Goal: Task Accomplishment & Management: Complete application form

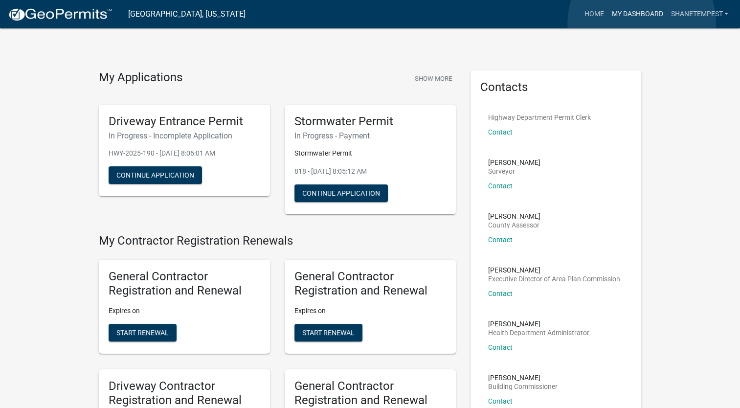
click at [641, 23] on link "My Dashboard" at bounding box center [636, 14] width 59 height 19
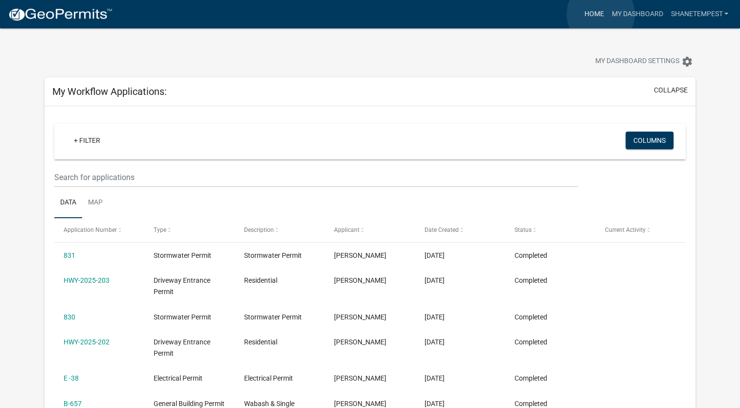
click at [600, 14] on link "Home" at bounding box center [593, 14] width 27 height 19
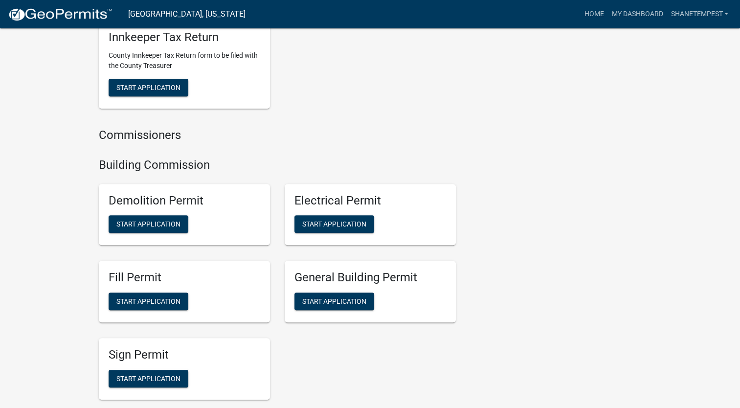
scroll to position [489, 0]
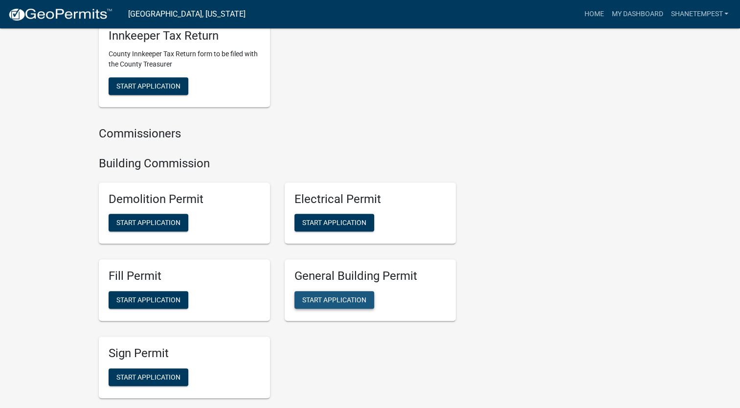
click at [329, 305] on button "Start Application" at bounding box center [334, 300] width 80 height 18
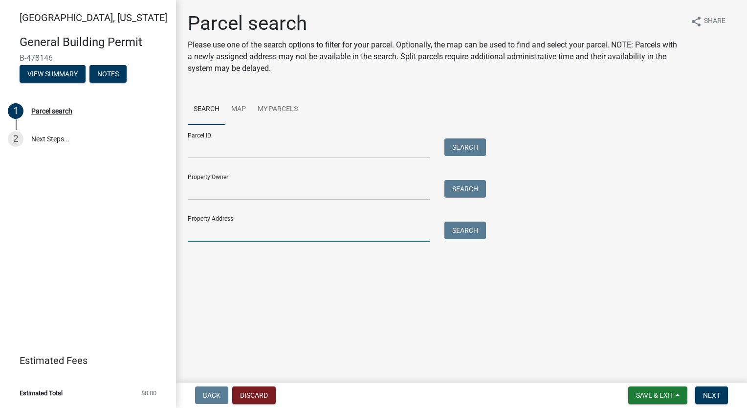
click at [237, 239] on input "Property Address:" at bounding box center [309, 231] width 242 height 20
type input "1161 [PERSON_NAME]"
click at [461, 228] on button "Search" at bounding box center [465, 230] width 42 height 18
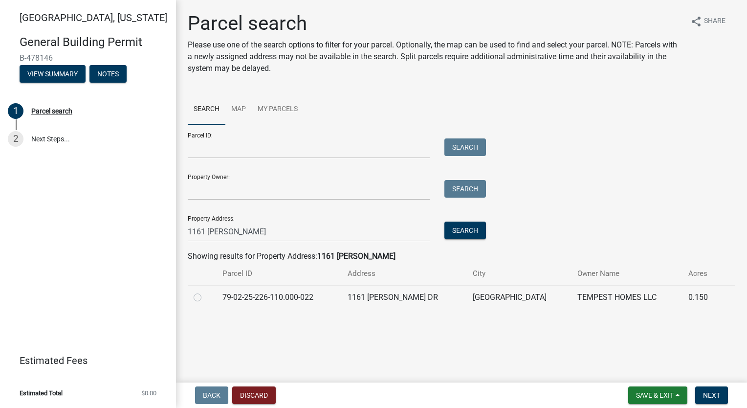
click at [205, 291] on label at bounding box center [205, 291] width 0 height 0
click at [205, 298] on input "radio" at bounding box center [208, 294] width 6 height 6
radio input "true"
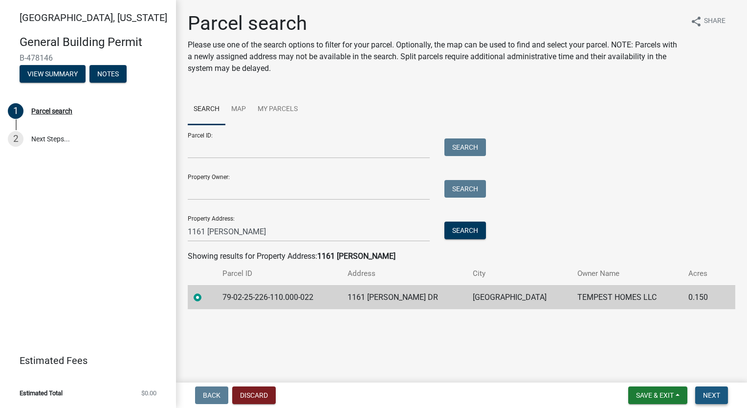
click at [713, 397] on span "Next" at bounding box center [711, 395] width 17 height 8
click at [469, 234] on button "Search" at bounding box center [465, 230] width 42 height 18
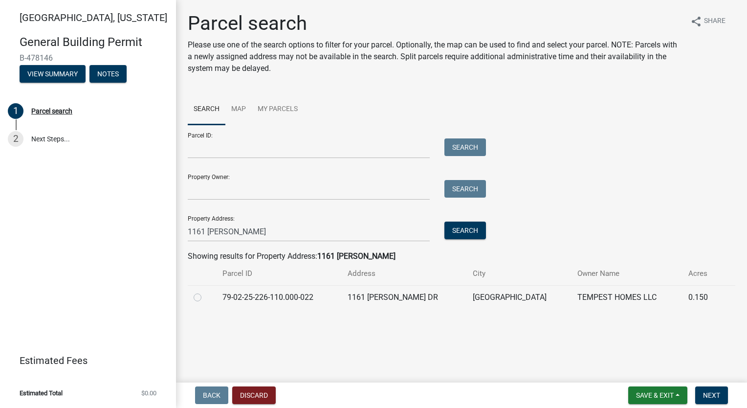
click at [205, 291] on label at bounding box center [205, 291] width 0 height 0
click at [205, 298] on input "radio" at bounding box center [208, 294] width 6 height 6
radio input "true"
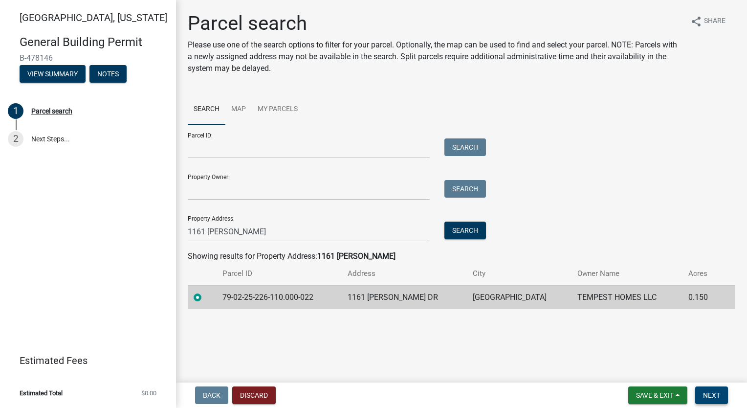
click at [715, 394] on span "Next" at bounding box center [711, 395] width 17 height 8
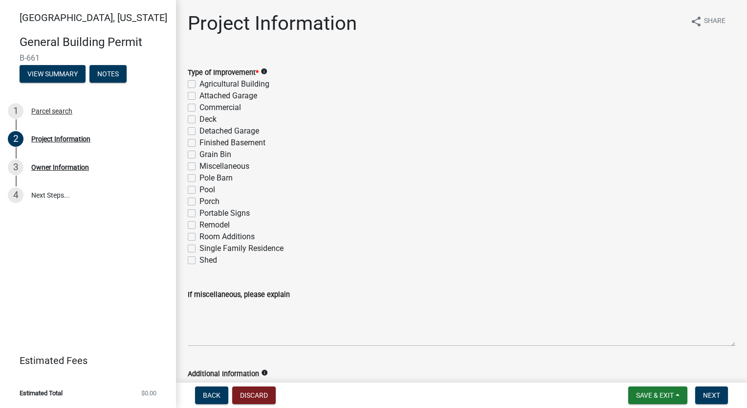
click at [199, 246] on label "Single Family Residence" at bounding box center [241, 248] width 84 height 12
click at [199, 246] on input "Single Family Residence" at bounding box center [202, 245] width 6 height 6
checkbox input "true"
checkbox input "false"
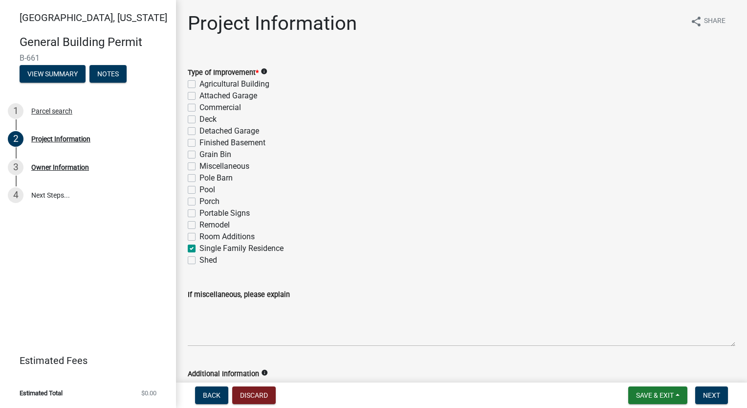
checkbox input "false"
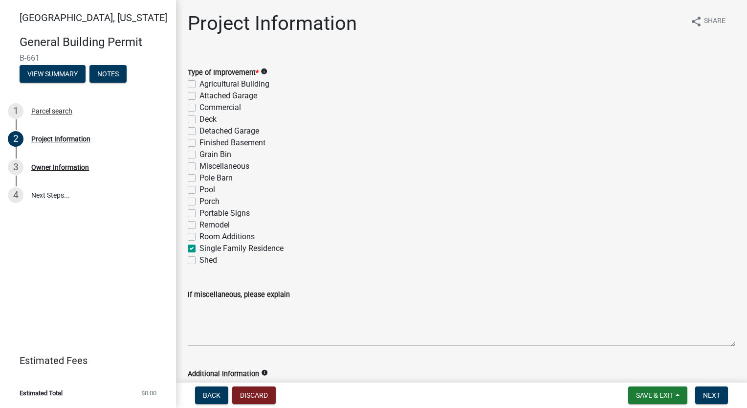
checkbox input "false"
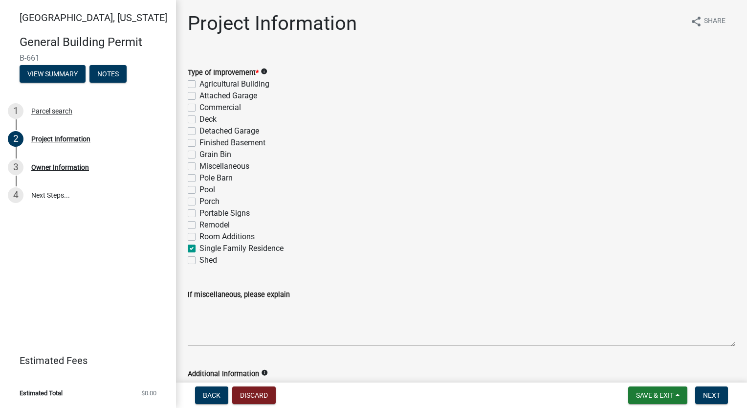
checkbox input "false"
checkbox input "true"
checkbox input "false"
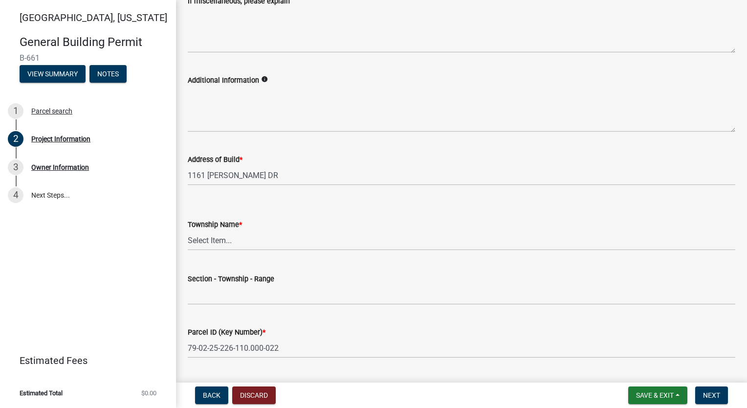
scroll to position [342, 0]
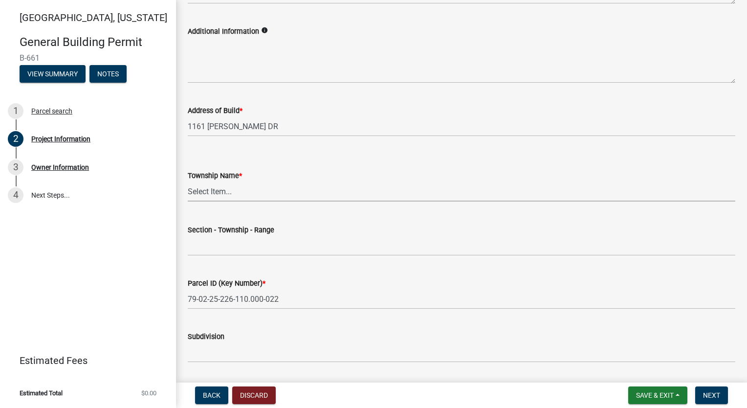
click at [260, 198] on select "Select Item... [PERSON_NAME] [PERSON_NAME] [GEOGRAPHIC_DATA][PERSON_NAME] Tippe…" at bounding box center [462, 191] width 548 height 20
click at [188, 181] on select "Select Item... [PERSON_NAME] [PERSON_NAME] [GEOGRAPHIC_DATA][PERSON_NAME] Tippe…" at bounding box center [462, 191] width 548 height 20
select select "f62e9ec7-2ce1-40c9-9d70-ac6e7ddc5d7c"
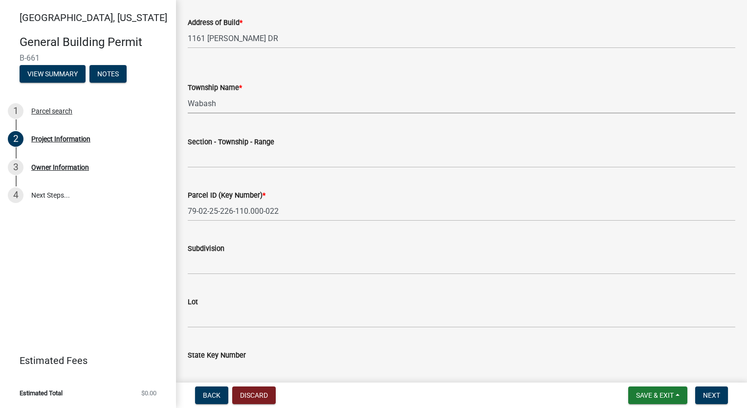
scroll to position [489, 0]
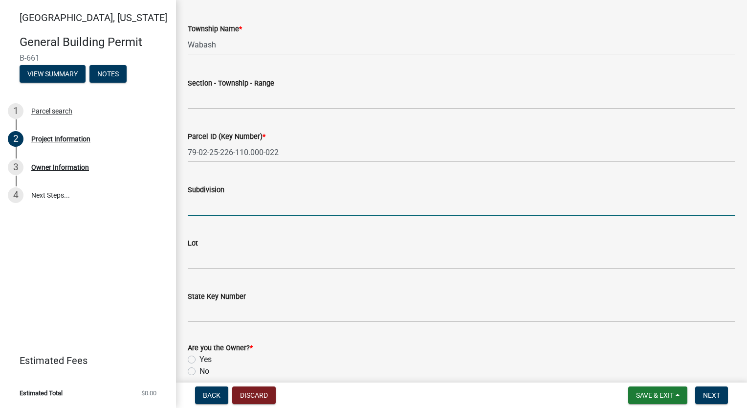
click at [266, 210] on input "Subdivision" at bounding box center [462, 206] width 548 height 20
type input "[PERSON_NAME] at [GEOGRAPHIC_DATA]"
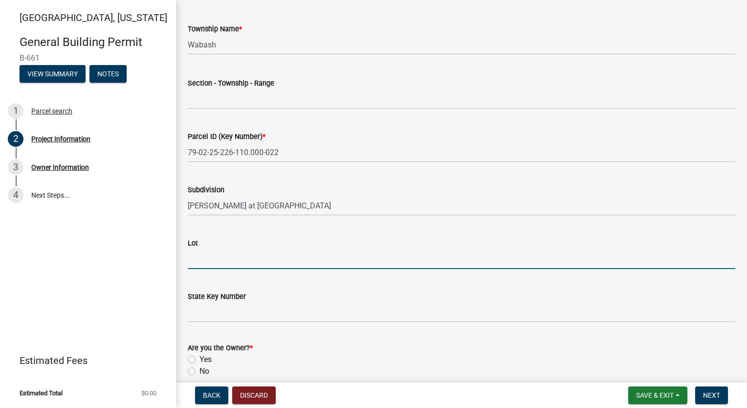
click at [240, 252] on input "Lot" at bounding box center [462, 259] width 548 height 20
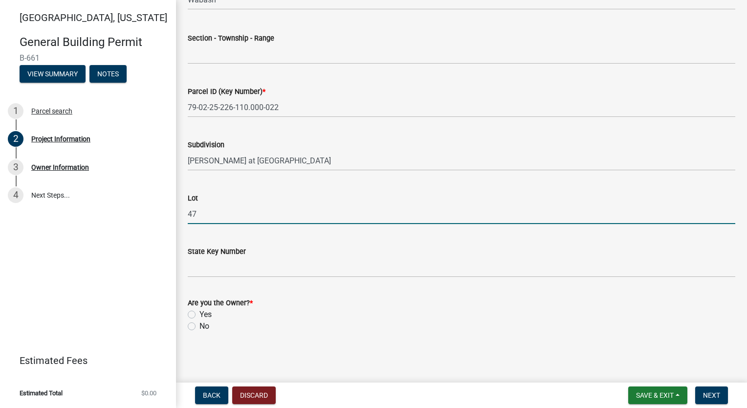
type input "47"
click at [199, 318] on label "Yes" at bounding box center [205, 314] width 12 height 12
click at [199, 315] on input "Yes" at bounding box center [202, 311] width 6 height 6
radio input "true"
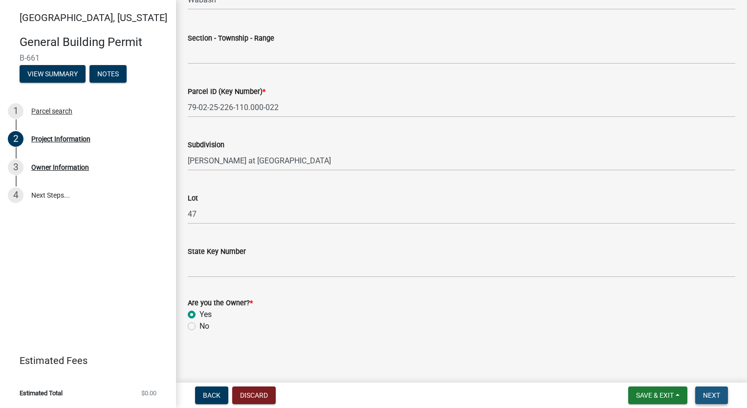
click at [721, 396] on button "Next" at bounding box center [711, 395] width 33 height 18
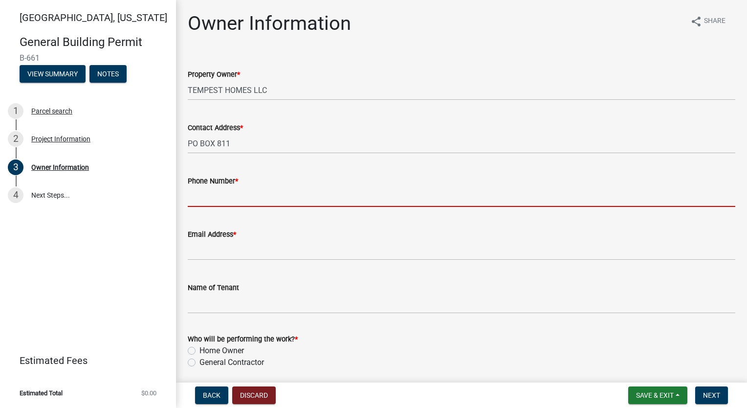
click at [251, 191] on input "Phone Number *" at bounding box center [462, 197] width 548 height 20
type input "7654186612"
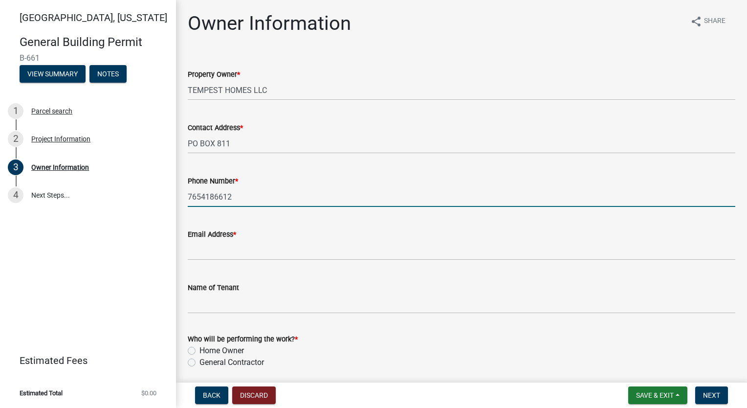
type input "[EMAIL_ADDRESS][DOMAIN_NAME]"
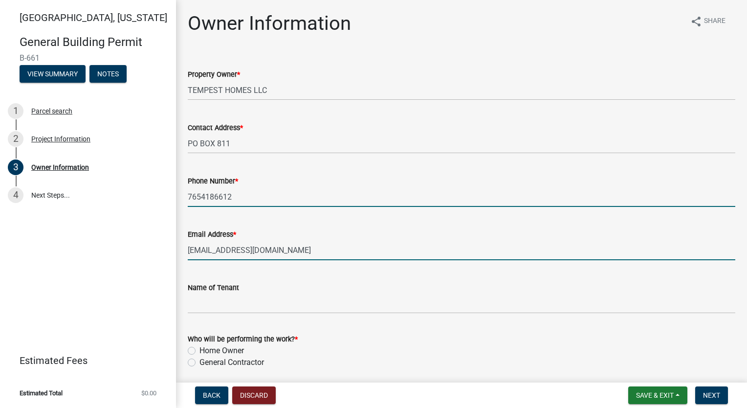
type input "[PERSON_NAME]"
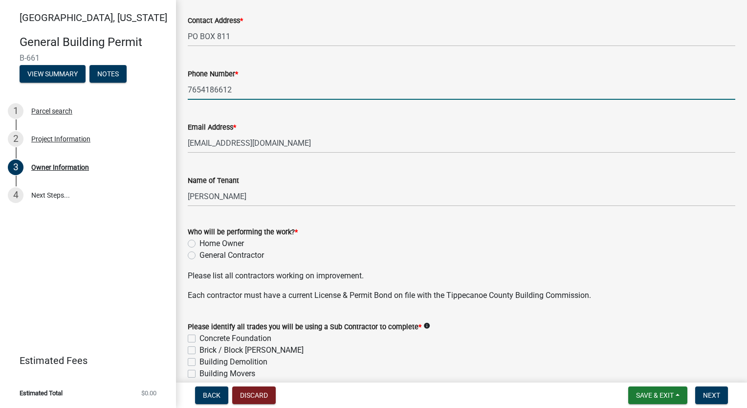
scroll to position [196, 0]
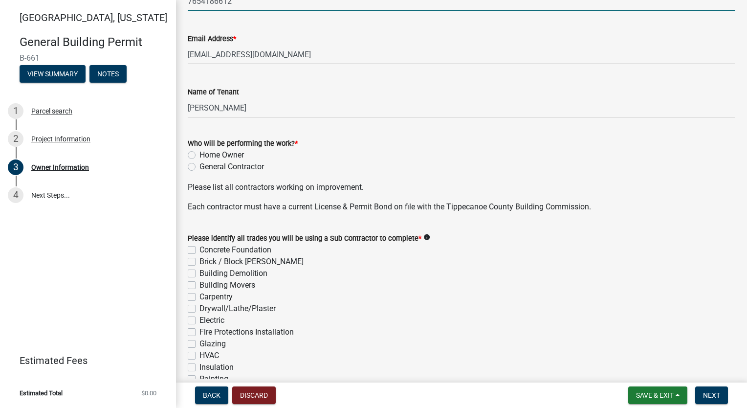
click at [199, 167] on label "General Contractor" at bounding box center [231, 167] width 65 height 12
click at [199, 167] on input "General Contractor" at bounding box center [202, 164] width 6 height 6
radio input "true"
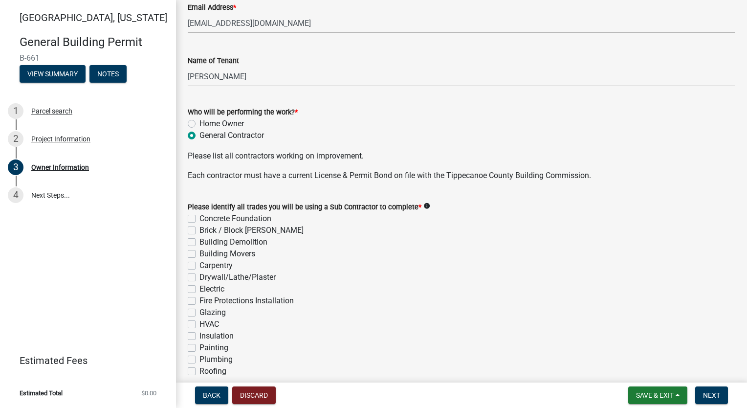
scroll to position [244, 0]
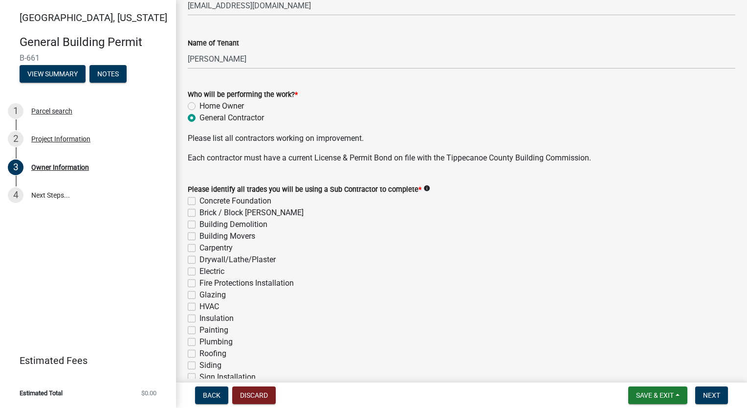
click at [199, 198] on label "Concrete Foundation" at bounding box center [235, 201] width 72 height 12
click at [199, 198] on input "Concrete Foundation" at bounding box center [202, 198] width 6 height 6
checkbox input "true"
checkbox input "false"
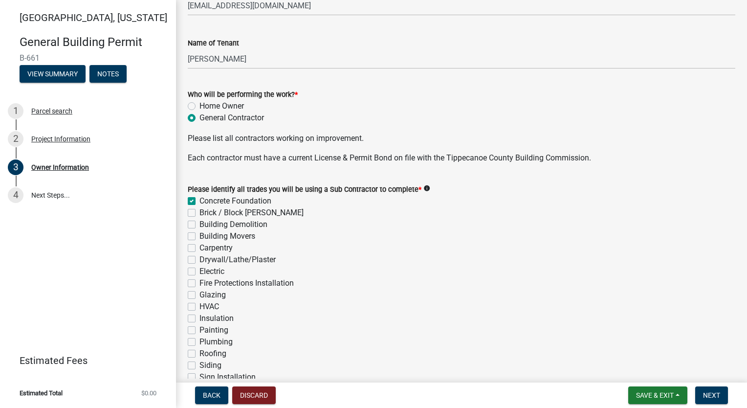
checkbox input "false"
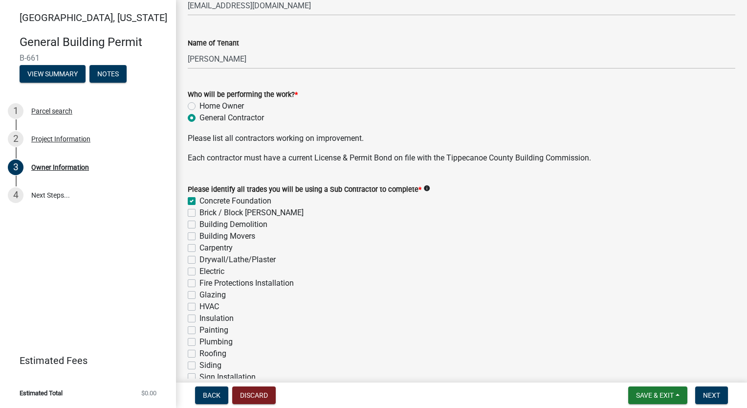
checkbox input "false"
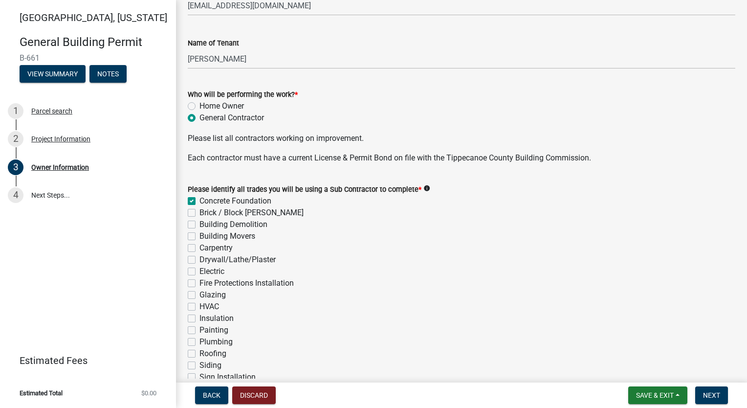
checkbox input "false"
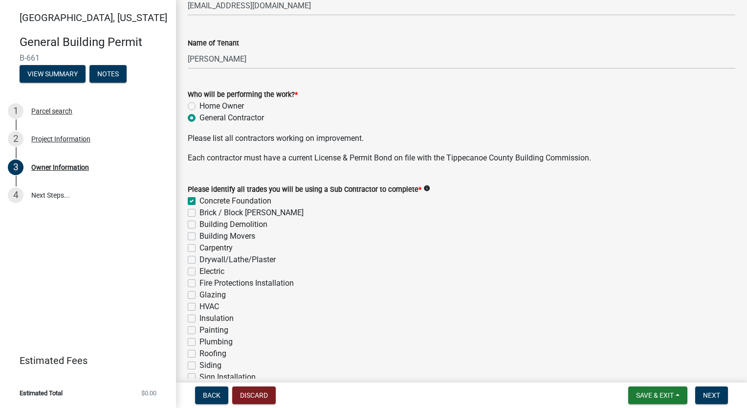
checkbox input "false"
click at [199, 214] on label "Brick / Block [PERSON_NAME]" at bounding box center [251, 213] width 104 height 12
click at [199, 213] on input "Brick / Block [PERSON_NAME]" at bounding box center [202, 210] width 6 height 6
checkbox input "true"
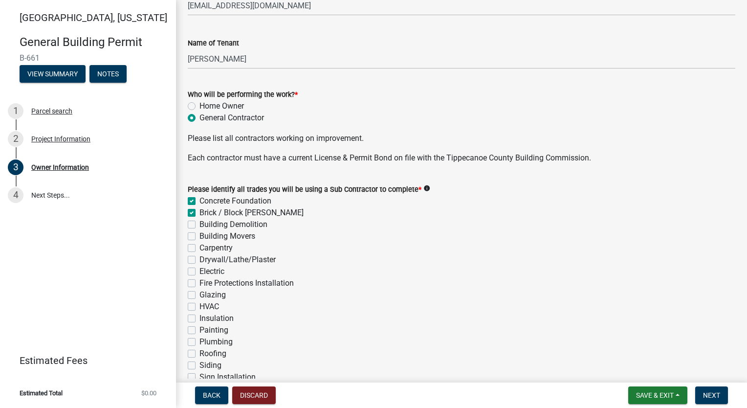
checkbox input "true"
checkbox input "false"
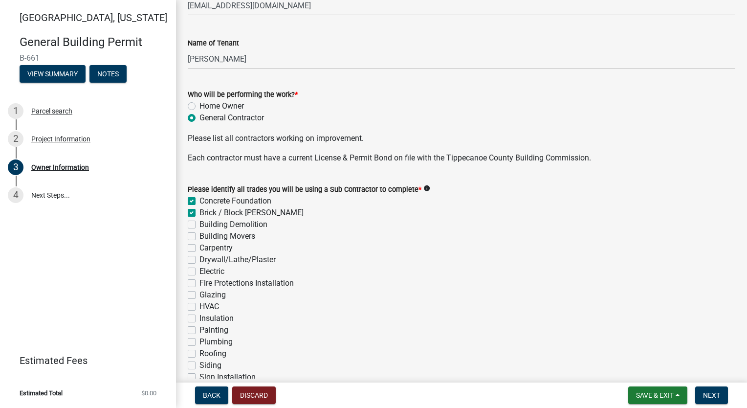
checkbox input "false"
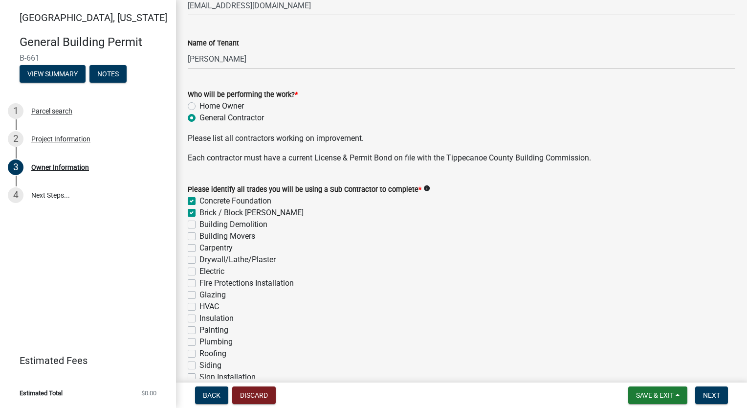
checkbox input "false"
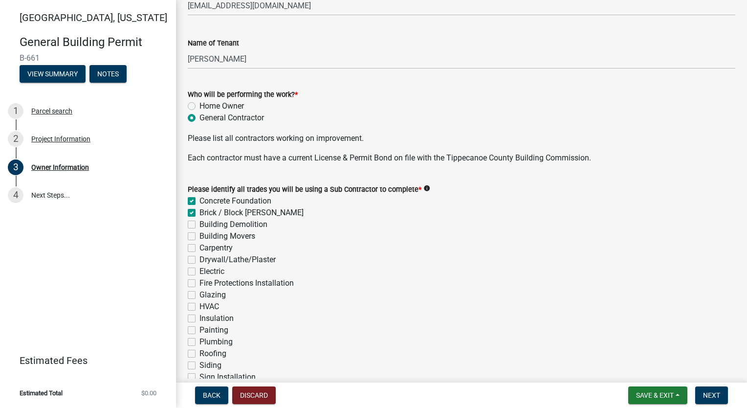
checkbox input "false"
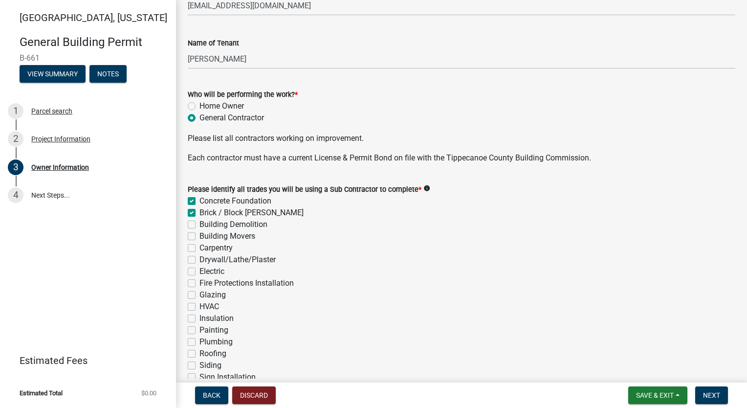
click at [199, 247] on label "Carpentry" at bounding box center [215, 248] width 33 height 12
click at [199, 247] on input "Carpentry" at bounding box center [202, 245] width 6 height 6
checkbox input "true"
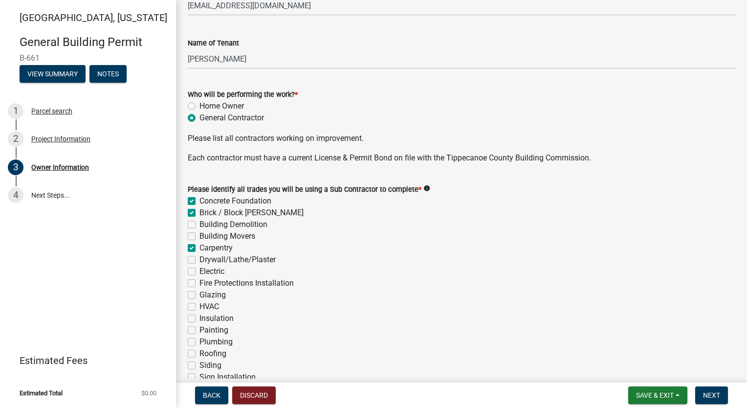
checkbox input "false"
checkbox input "true"
checkbox input "false"
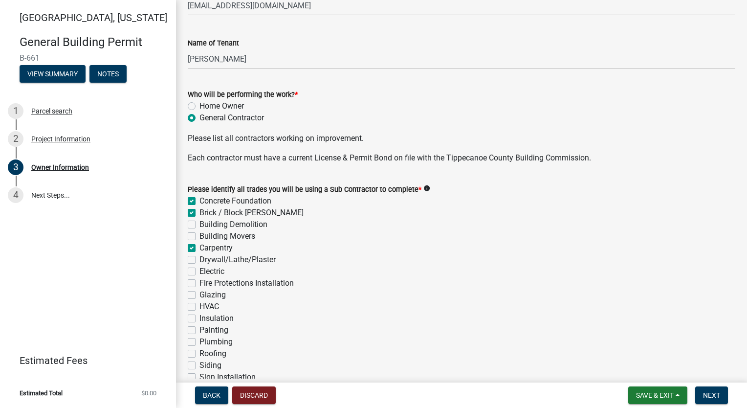
checkbox input "false"
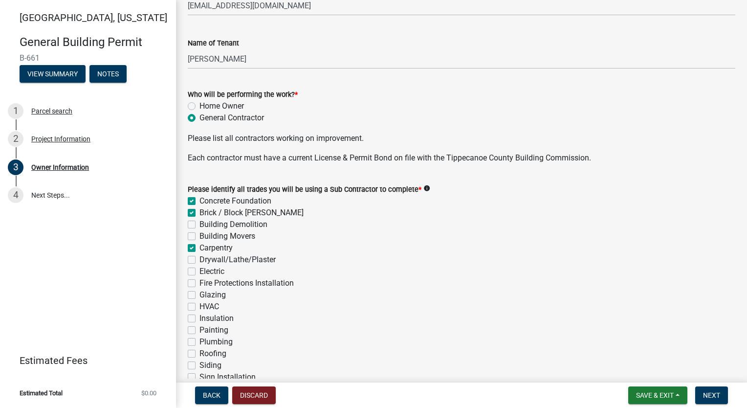
checkbox input "false"
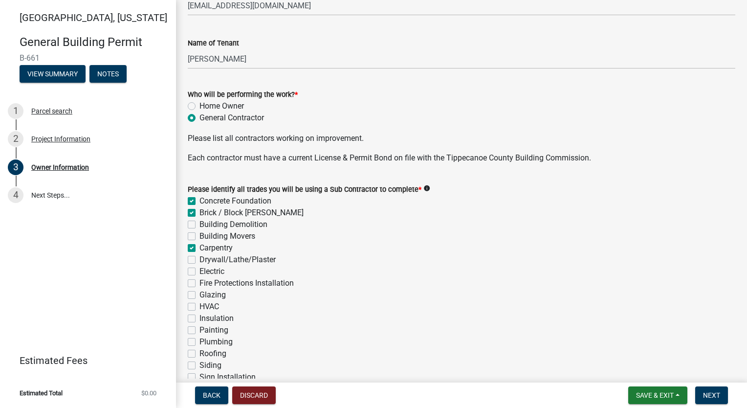
checkbox input "false"
click at [199, 258] on label "Drywall/Lathe/Plaster" at bounding box center [237, 260] width 76 height 12
click at [199, 258] on input "Drywall/Lathe/Plaster" at bounding box center [202, 257] width 6 height 6
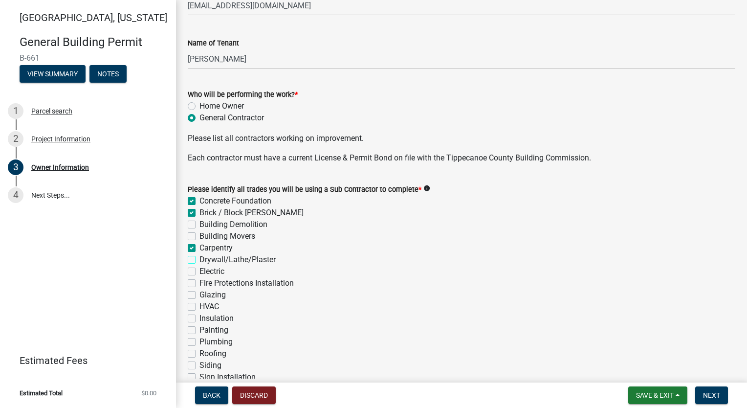
checkbox input "true"
checkbox input "false"
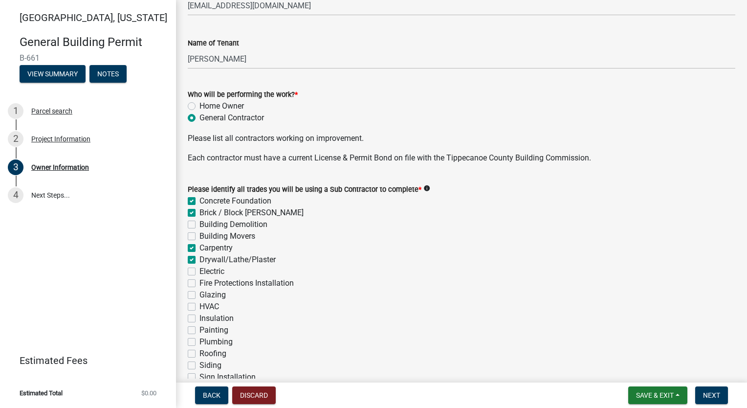
checkbox input "true"
checkbox input "false"
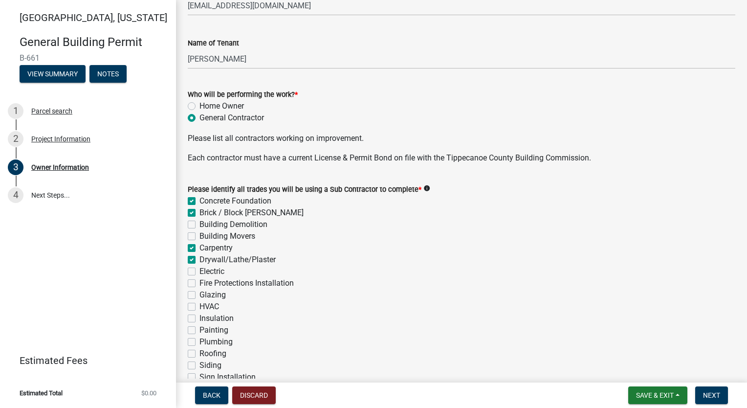
checkbox input "false"
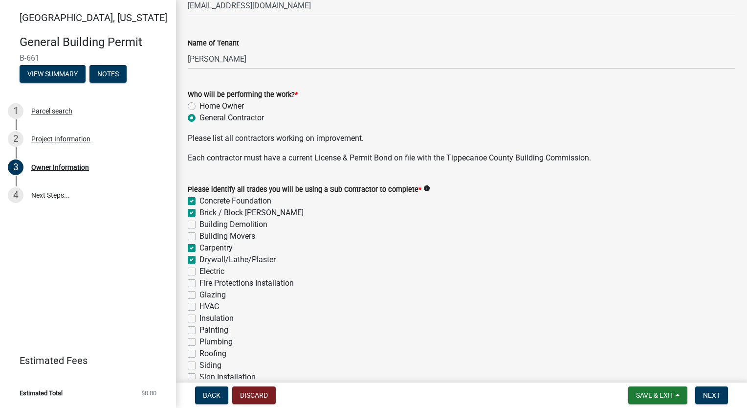
checkbox input "false"
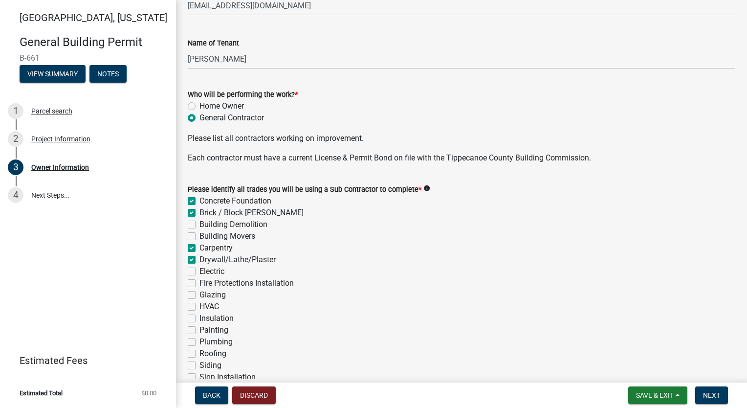
checkbox input "false"
click at [199, 271] on label "Electric" at bounding box center [211, 271] width 25 height 12
click at [199, 271] on input "Electric" at bounding box center [202, 268] width 6 height 6
checkbox input "true"
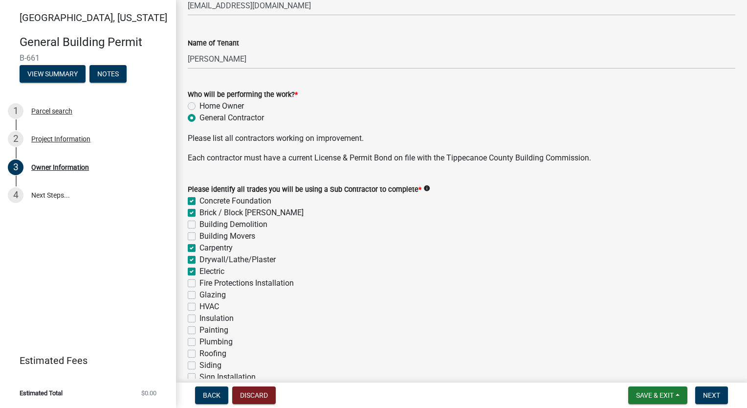
checkbox input "true"
checkbox input "false"
checkbox input "true"
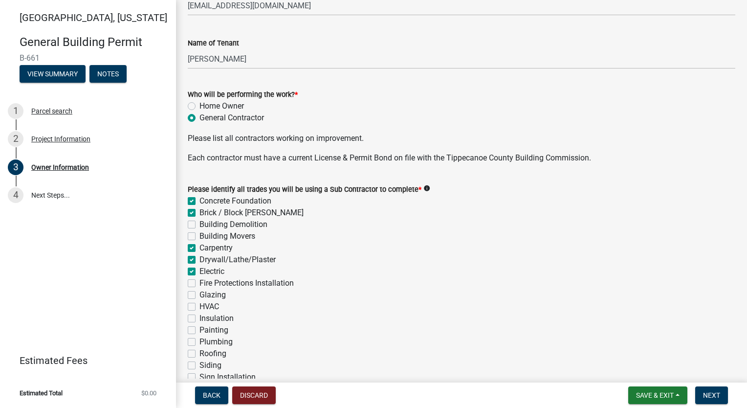
checkbox input "true"
checkbox input "false"
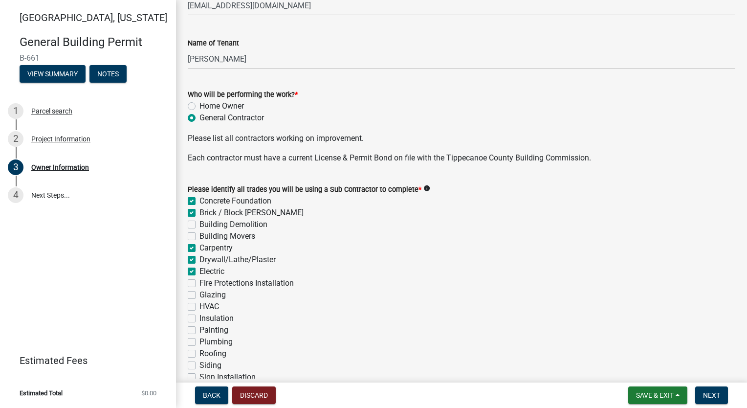
checkbox input "false"
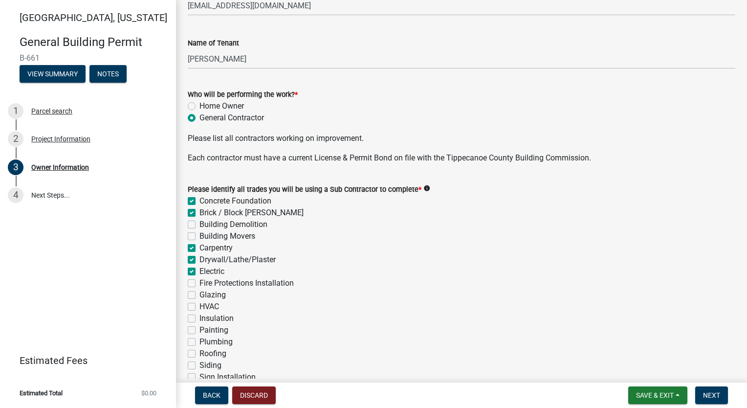
checkbox input "false"
click at [199, 307] on label "HVAC" at bounding box center [209, 307] width 20 height 12
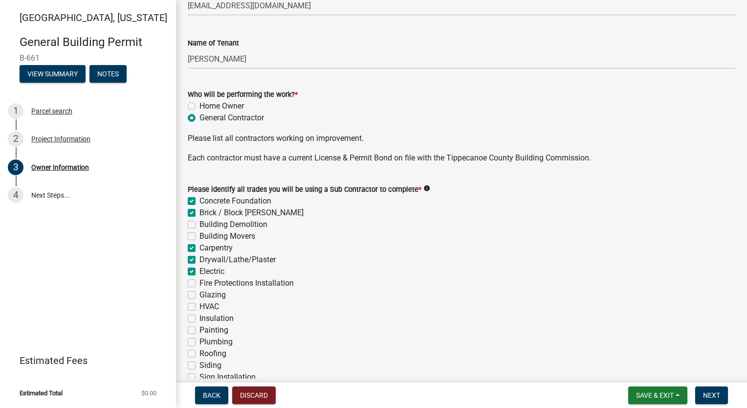
click at [199, 307] on input "HVAC" at bounding box center [202, 304] width 6 height 6
checkbox input "true"
checkbox input "false"
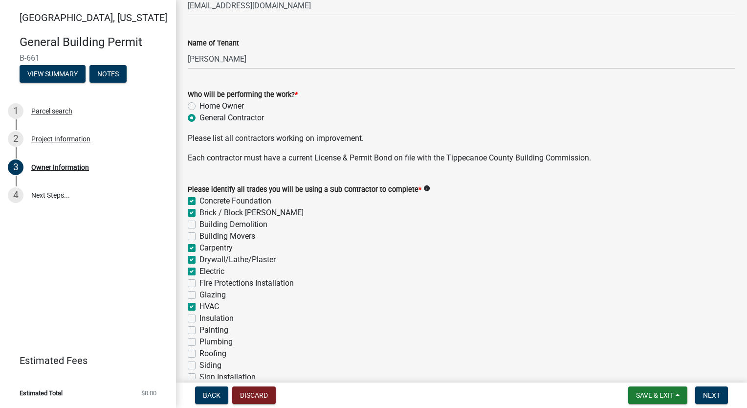
checkbox input "false"
checkbox input "true"
checkbox input "false"
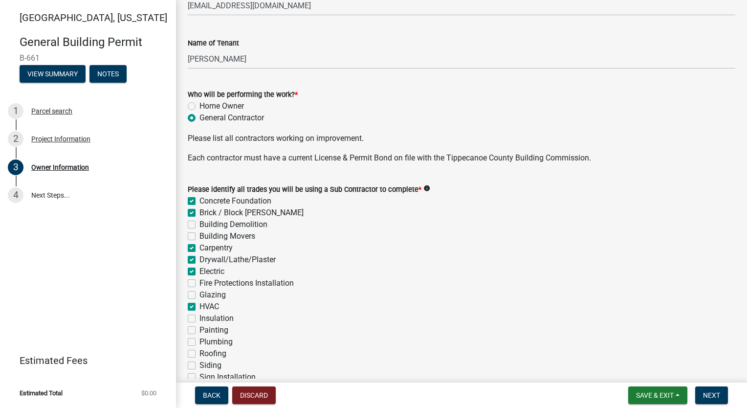
checkbox input "false"
checkbox input "true"
checkbox input "false"
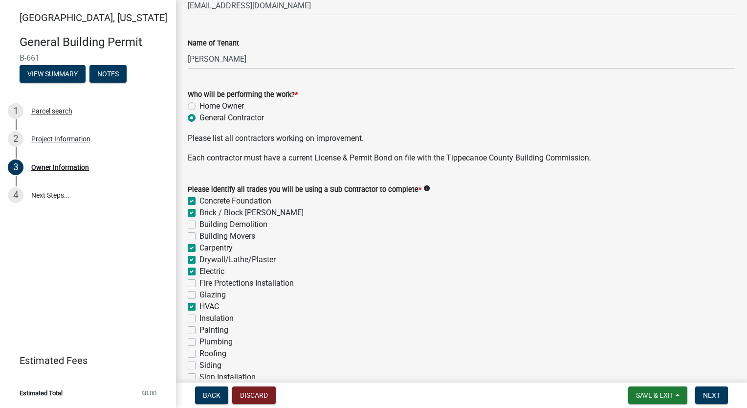
checkbox input "false"
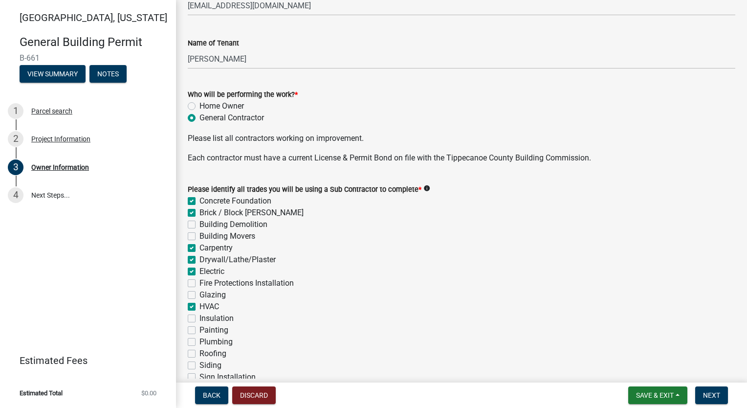
checkbox input "false"
click at [199, 320] on label "Insulation" at bounding box center [216, 318] width 34 height 12
click at [199, 319] on input "Insulation" at bounding box center [202, 315] width 6 height 6
checkbox input "true"
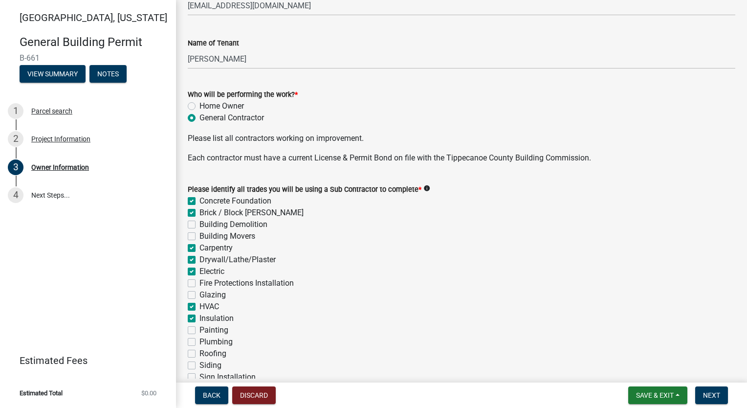
checkbox input "true"
checkbox input "false"
checkbox input "true"
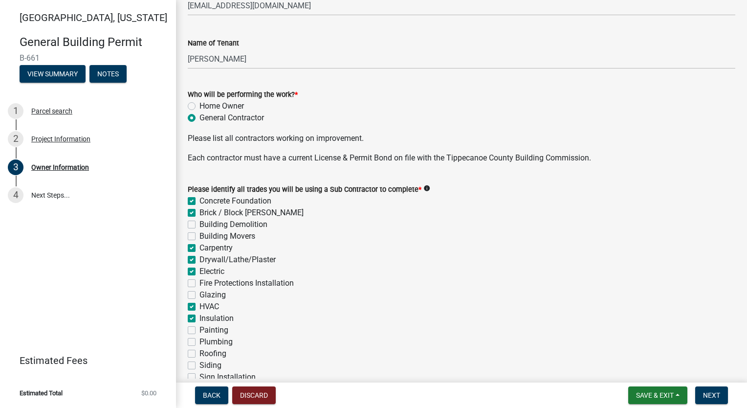
checkbox input "true"
checkbox input "false"
checkbox input "true"
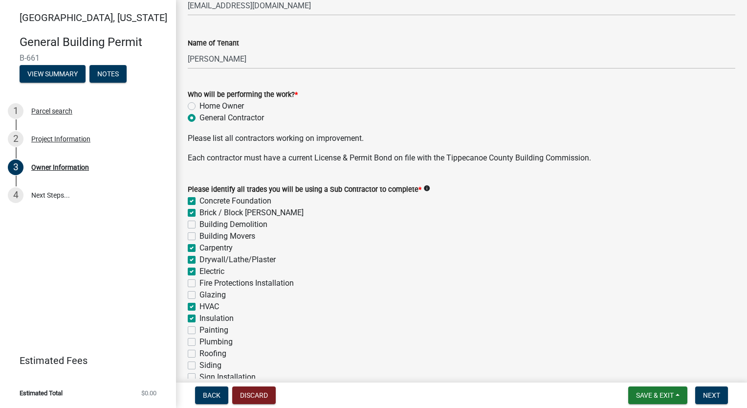
checkbox input "true"
checkbox input "false"
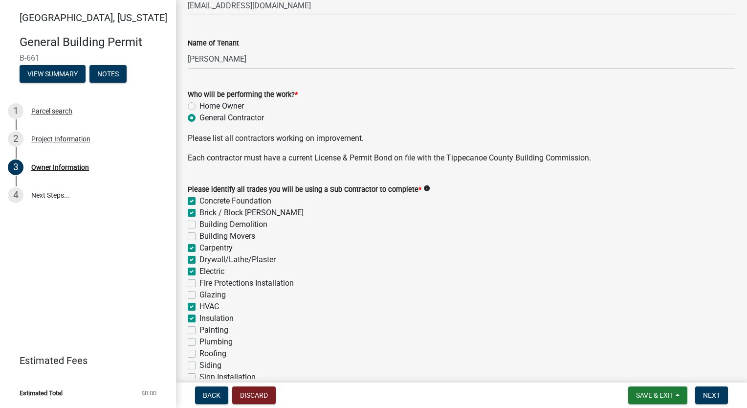
checkbox input "false"
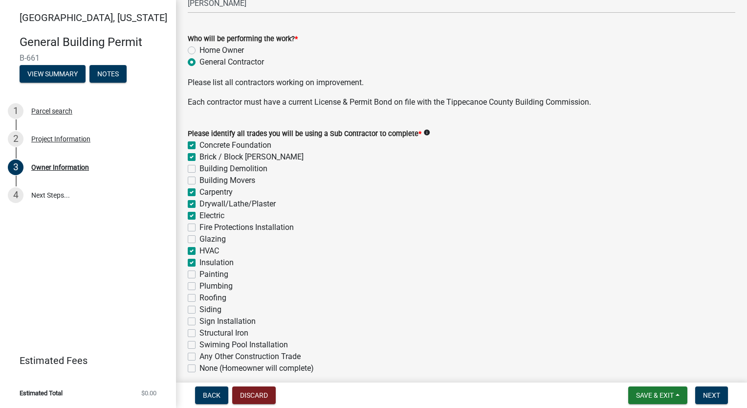
scroll to position [342, 0]
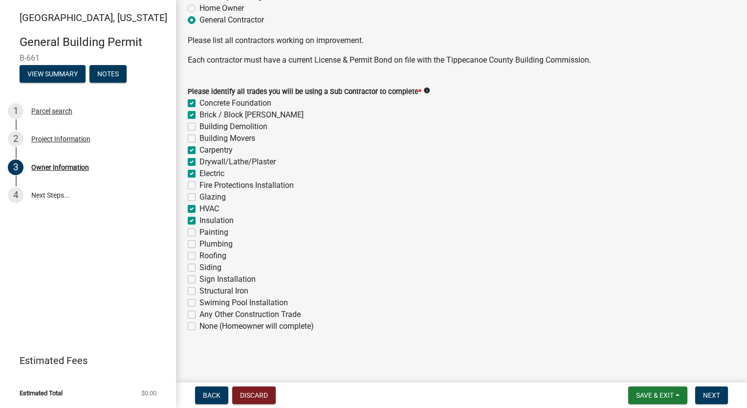
click at [199, 234] on label "Painting" at bounding box center [213, 232] width 29 height 12
click at [199, 233] on input "Painting" at bounding box center [202, 229] width 6 height 6
checkbox input "true"
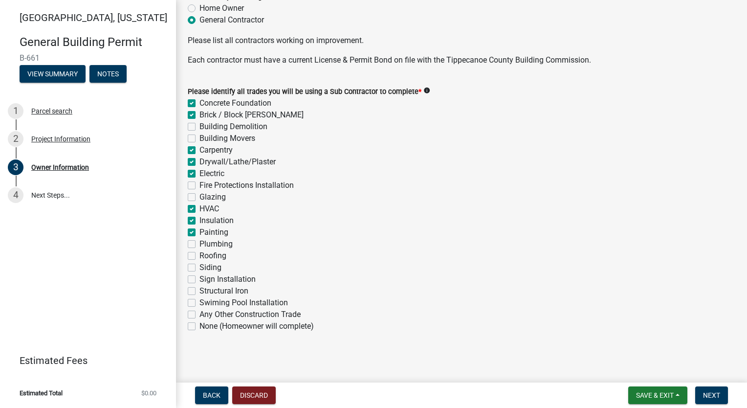
checkbox input "false"
checkbox input "true"
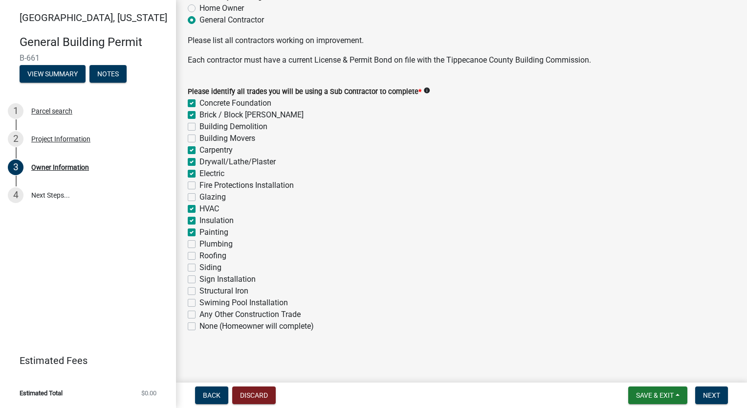
checkbox input "false"
checkbox input "true"
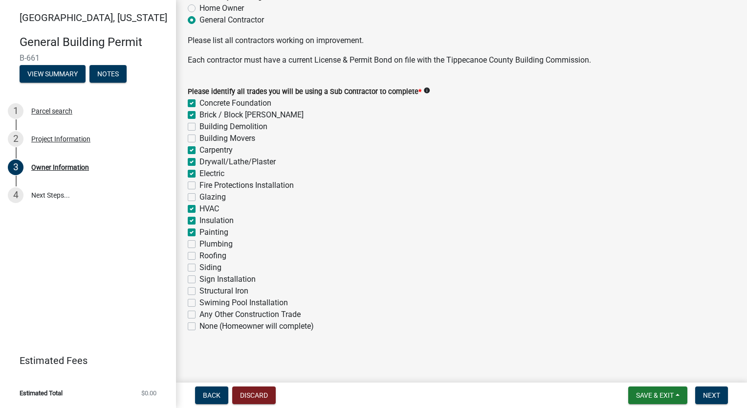
checkbox input "false"
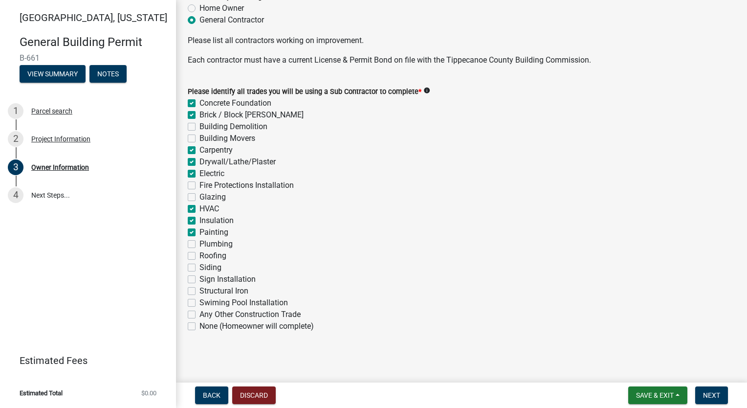
checkbox input "false"
click at [199, 245] on label "Plumbing" at bounding box center [215, 244] width 33 height 12
click at [199, 244] on input "Plumbing" at bounding box center [202, 241] width 6 height 6
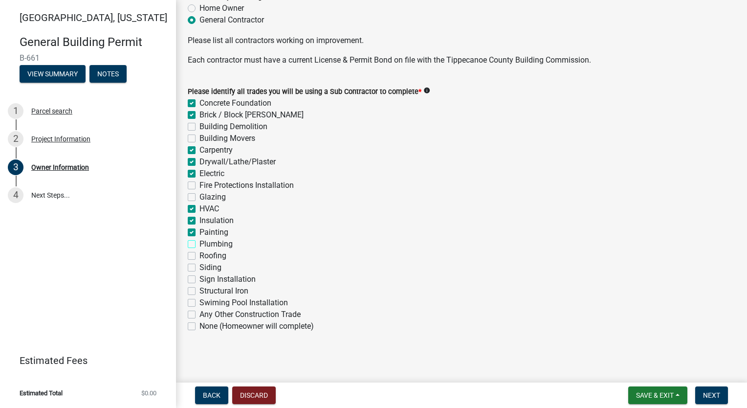
checkbox input "true"
checkbox input "false"
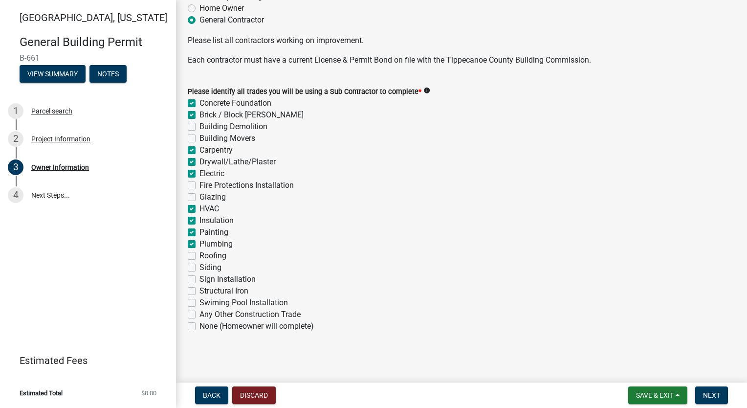
click at [199, 257] on label "Roofing" at bounding box center [212, 256] width 27 height 12
click at [199, 256] on input "Roofing" at bounding box center [202, 253] width 6 height 6
click at [199, 270] on label "Siding" at bounding box center [210, 268] width 22 height 12
click at [199, 268] on input "Siding" at bounding box center [202, 265] width 6 height 6
click at [719, 394] on span "Next" at bounding box center [711, 395] width 17 height 8
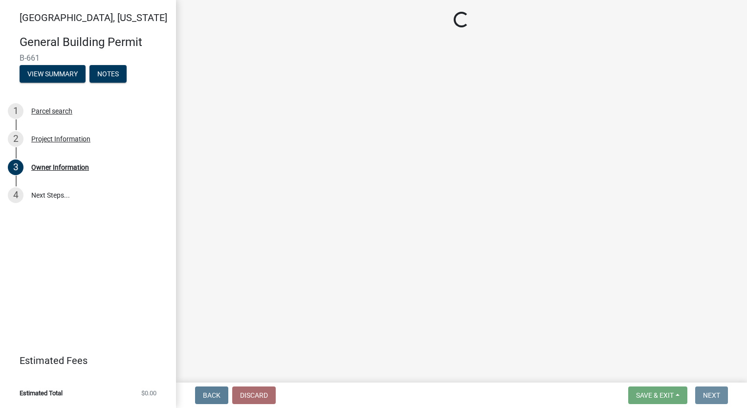
scroll to position [0, 0]
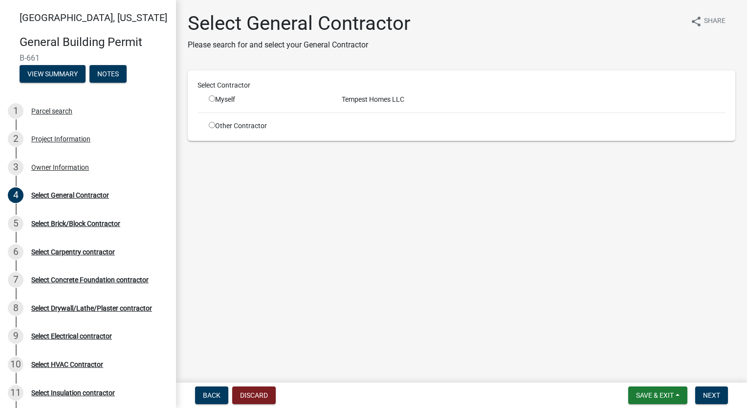
click at [211, 98] on input "radio" at bounding box center [212, 98] width 6 height 6
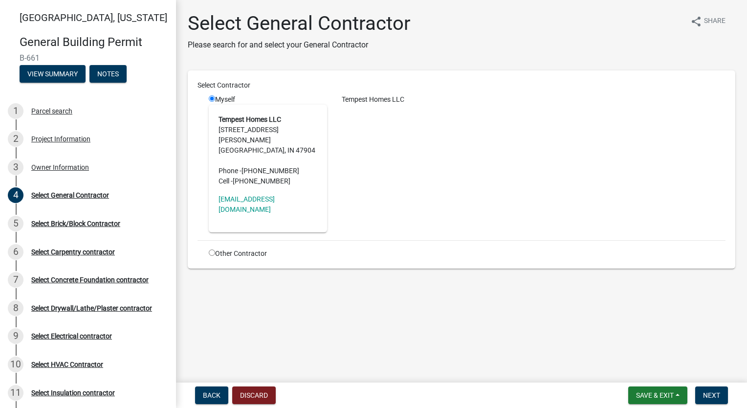
click at [527, 297] on main "Select General Contractor Please search for and select your General Contractor …" at bounding box center [461, 189] width 571 height 378
click at [714, 391] on span "Next" at bounding box center [711, 395] width 17 height 8
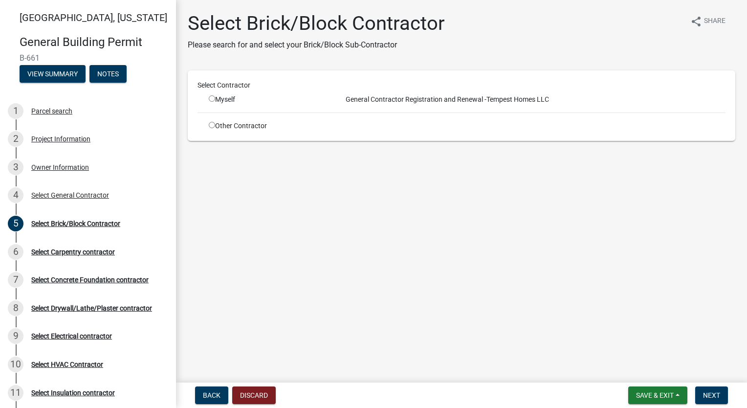
click at [214, 101] on input "radio" at bounding box center [212, 98] width 6 height 6
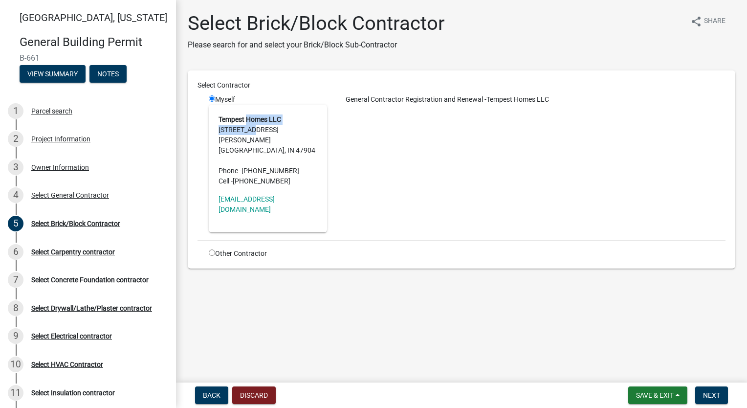
click at [247, 125] on address "Tempest Homes LLC [STREET_ADDRESS][PERSON_NAME] Phone - [PHONE_NUMBER] Cell - […" at bounding box center [268, 150] width 99 height 72
drag, startPoint x: 247, startPoint y: 125, endPoint x: 400, endPoint y: 140, distance: 153.8
click at [400, 140] on div "General Contractor Registration and Renewal - Tempest Homes LLC" at bounding box center [533, 163] width 398 height 138
click at [710, 392] on span "Next" at bounding box center [711, 395] width 17 height 8
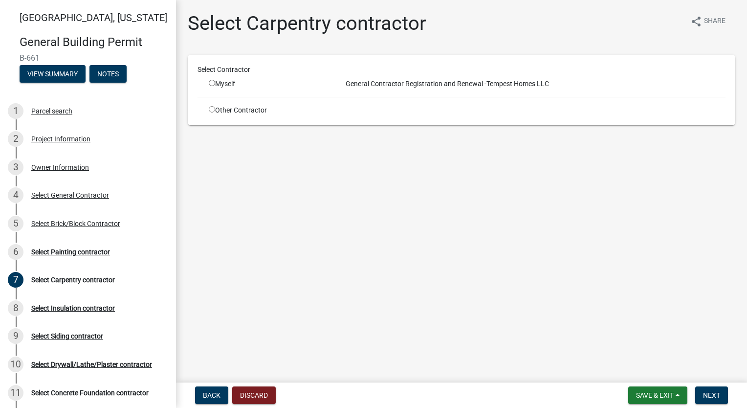
click at [319, 202] on main "Select Carpentry contractor share Share Select Contractor Myself General Contra…" at bounding box center [461, 189] width 571 height 378
click at [47, 192] on div "Select General Contractor" at bounding box center [70, 195] width 78 height 7
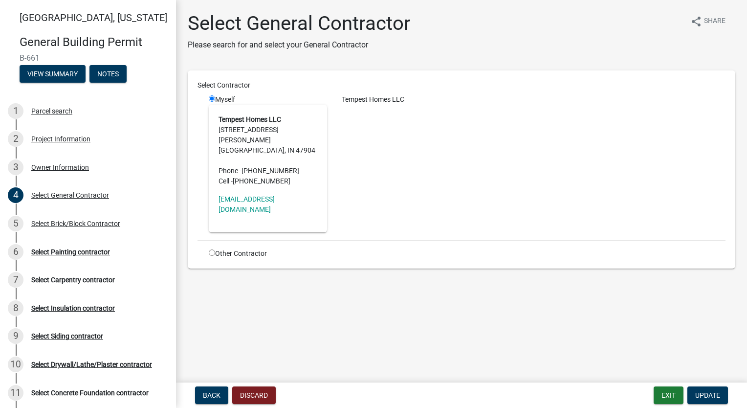
click at [422, 143] on div "Tempest Homes LLC" at bounding box center [533, 163] width 398 height 138
click at [81, 224] on div "Select Brick/Block Contractor" at bounding box center [75, 223] width 89 height 7
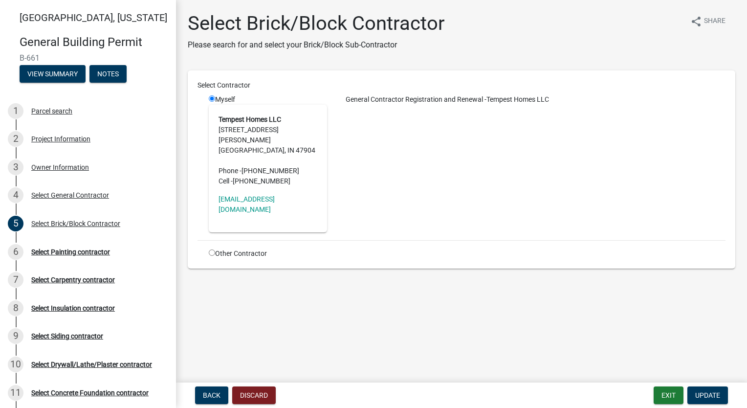
click at [199, 187] on div "Select Contractor Myself Tempest Homes LLC [STREET_ADDRESS][PERSON_NAME] Phone …" at bounding box center [462, 169] width 528 height 178
click at [201, 185] on div "Myself Tempest Homes LLC [STREET_ADDRESS][PERSON_NAME] Phone - [PHONE_NUMBER] C…" at bounding box center [267, 163] width 133 height 138
click at [212, 249] on input "radio" at bounding box center [212, 252] width 6 height 6
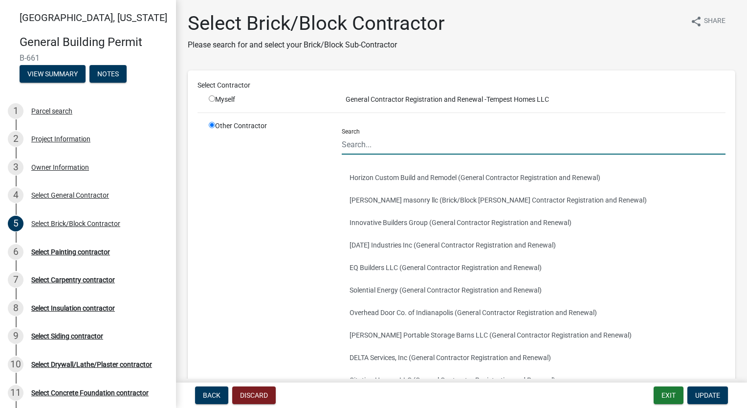
click at [375, 144] on input "Search" at bounding box center [534, 144] width 384 height 20
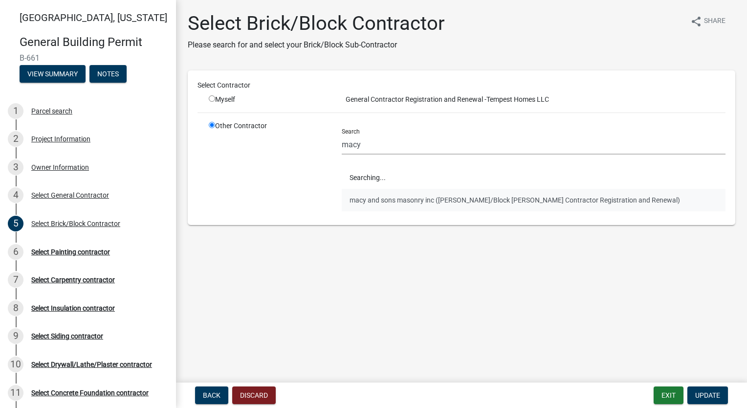
click at [407, 178] on span "Searching..." at bounding box center [534, 177] width 384 height 22
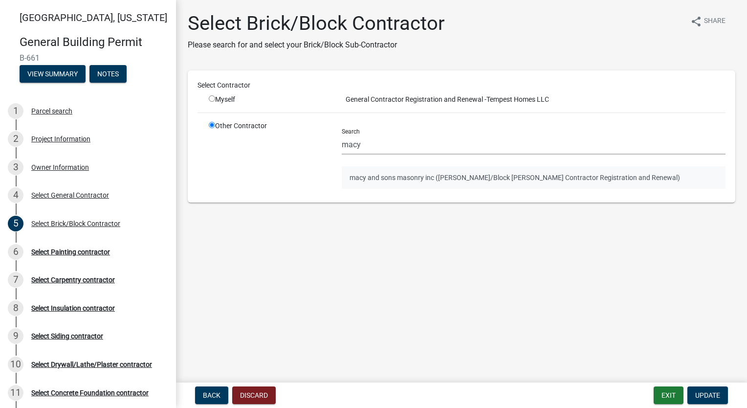
click at [407, 178] on button "macy and sons masonry inc ([PERSON_NAME]/Block [PERSON_NAME] Contractor Registr…" at bounding box center [534, 177] width 384 height 22
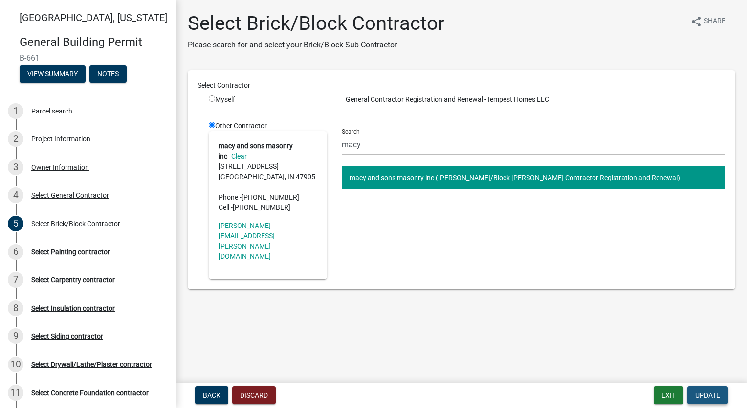
click at [702, 393] on span "Update" at bounding box center [707, 395] width 25 height 8
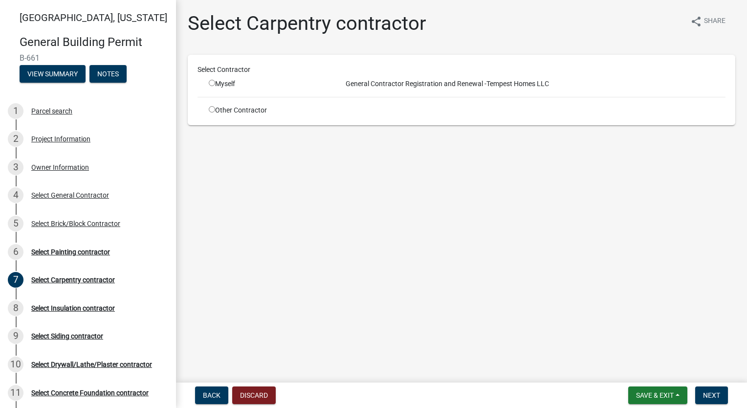
click at [209, 110] on input "radio" at bounding box center [212, 109] width 6 height 6
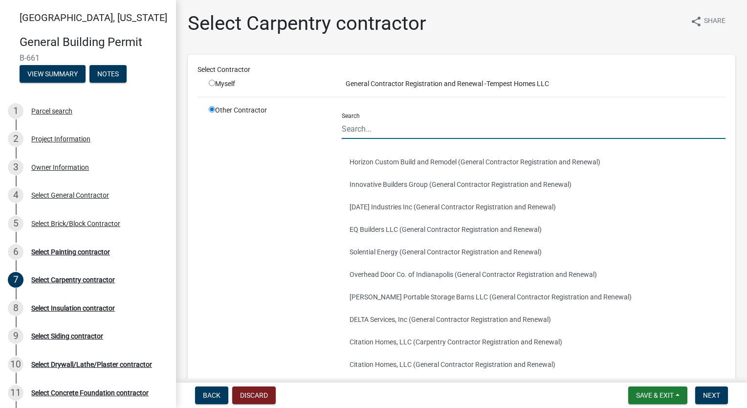
click at [398, 129] on input "Search" at bounding box center [534, 129] width 384 height 20
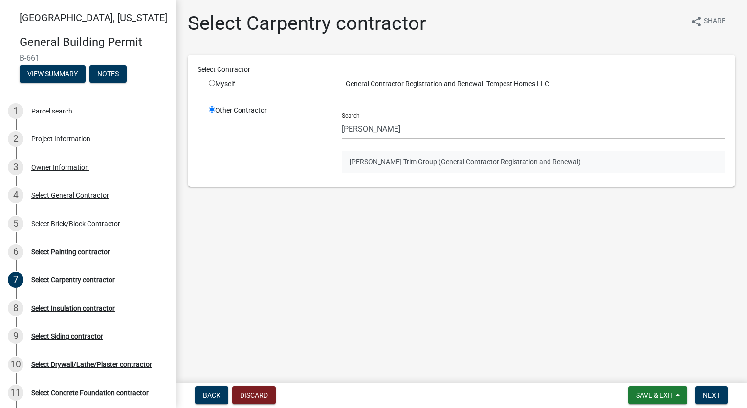
drag, startPoint x: 355, startPoint y: 166, endPoint x: 366, endPoint y: 162, distance: 11.4
click at [366, 162] on button "[PERSON_NAME] Trim Group (General Contractor Registration and Renewal)" at bounding box center [534, 162] width 384 height 22
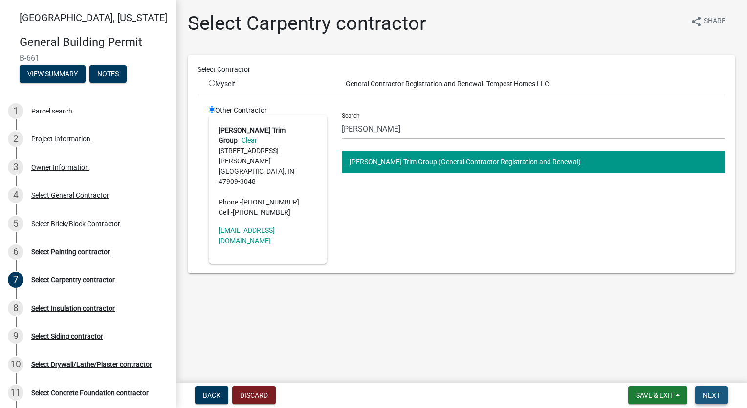
click at [712, 391] on span "Next" at bounding box center [711, 395] width 17 height 8
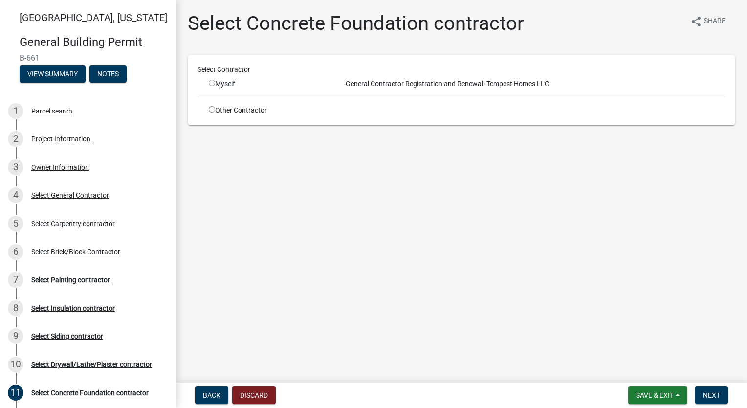
click at [210, 110] on input "radio" at bounding box center [212, 109] width 6 height 6
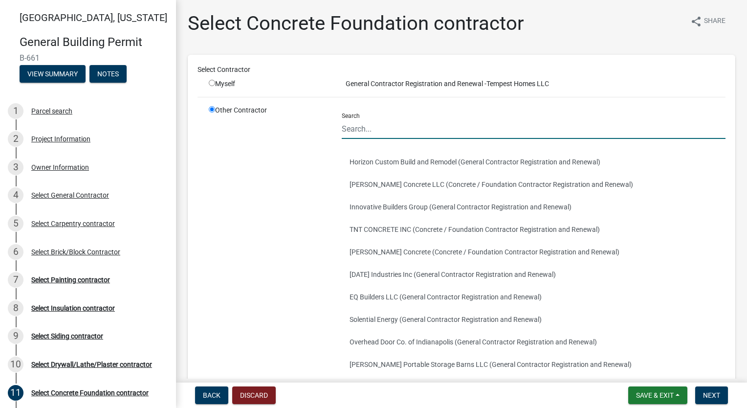
click at [403, 128] on input "Search" at bounding box center [534, 129] width 384 height 20
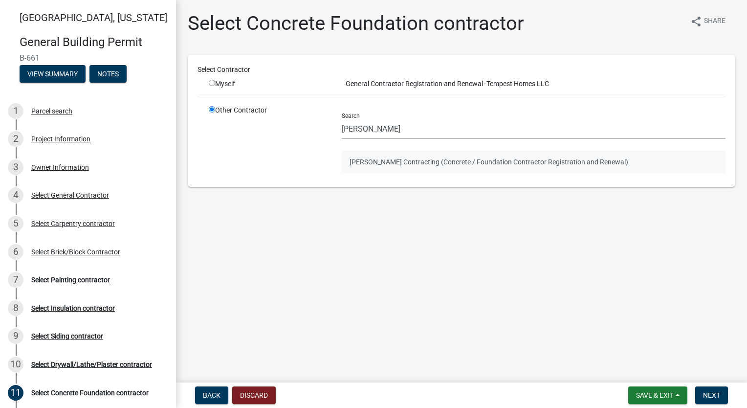
click at [432, 163] on button "[PERSON_NAME] Contracting (Concrete / Foundation Contractor Registration and Re…" at bounding box center [534, 162] width 384 height 22
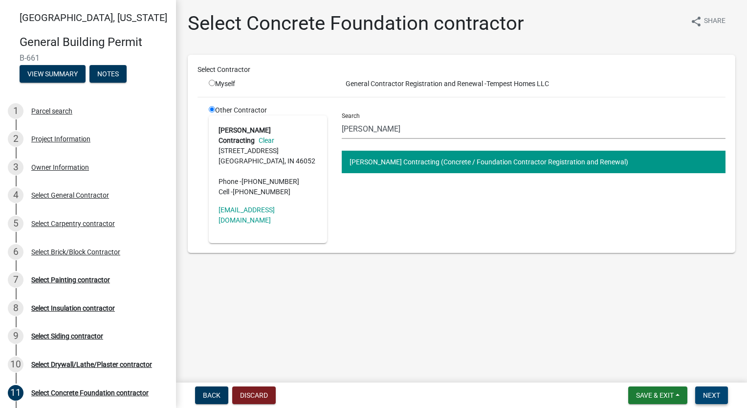
click at [716, 398] on span "Next" at bounding box center [711, 395] width 17 height 8
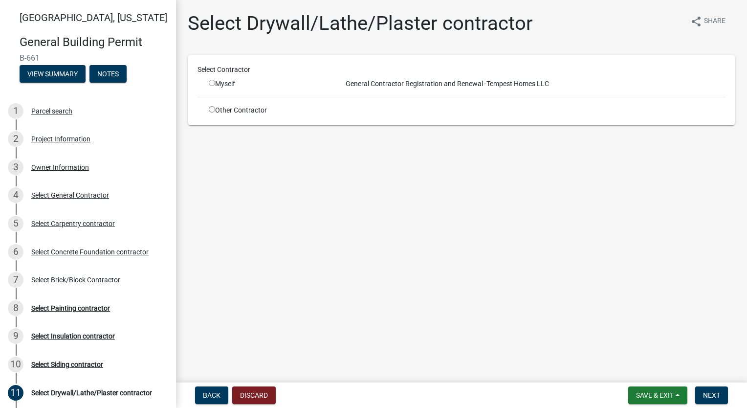
click at [209, 109] on input "radio" at bounding box center [212, 109] width 6 height 6
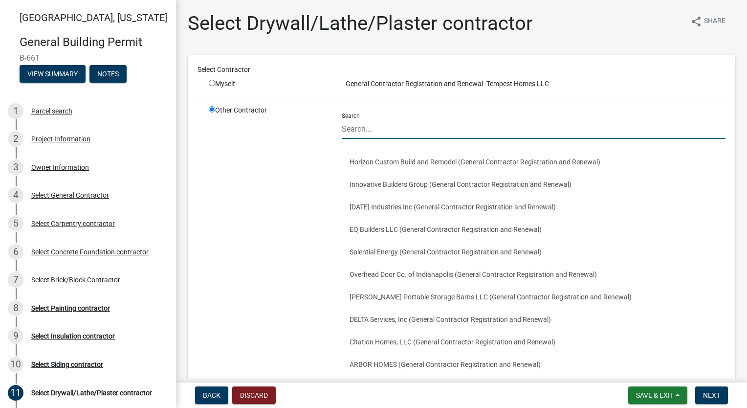
click at [388, 127] on input "Search" at bounding box center [534, 129] width 384 height 20
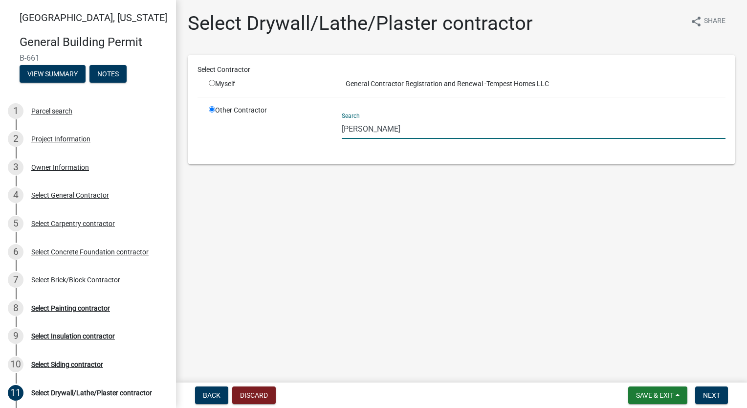
drag, startPoint x: 379, startPoint y: 129, endPoint x: 209, endPoint y: 137, distance: 170.3
click at [209, 137] on div "Other Contractor Search [PERSON_NAME]" at bounding box center [466, 129] width 531 height 49
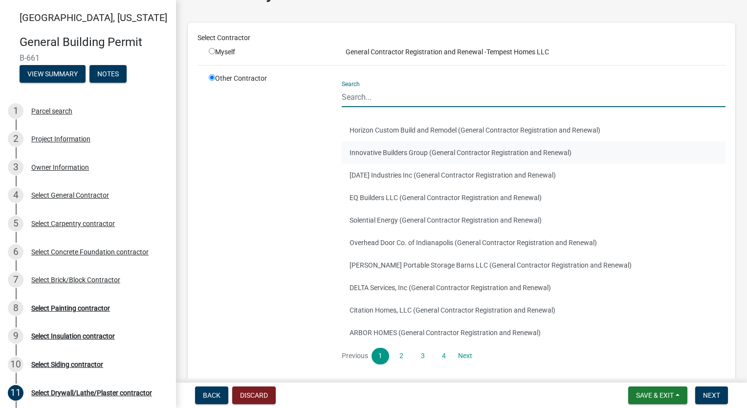
scroll to position [49, 0]
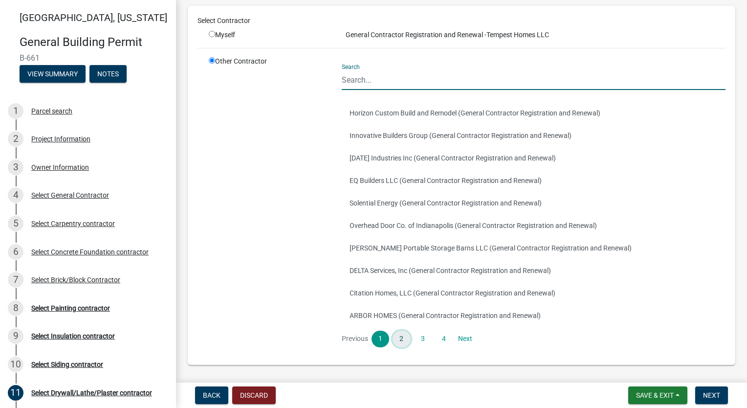
click at [396, 342] on link "2" at bounding box center [402, 338] width 18 height 17
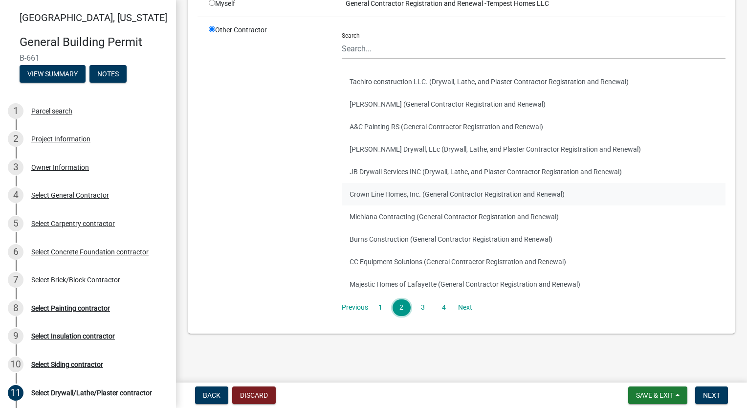
scroll to position [80, 0]
click at [426, 311] on link "3" at bounding box center [423, 307] width 18 height 17
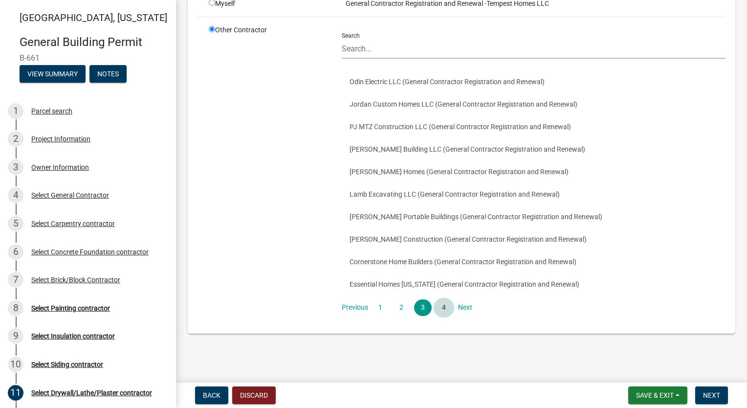
click at [444, 311] on link "4" at bounding box center [444, 307] width 18 height 17
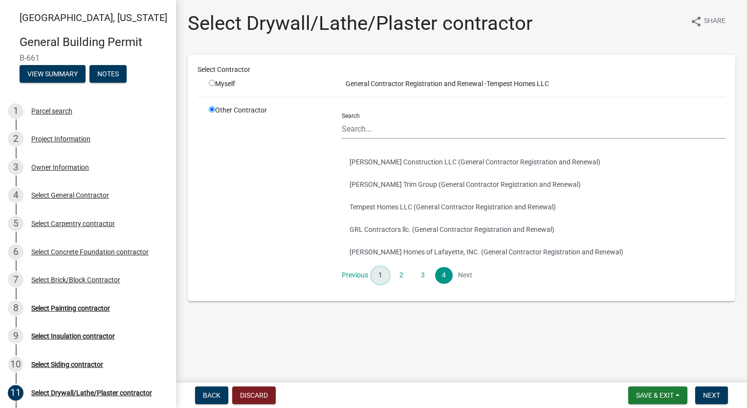
click at [381, 277] on link "1" at bounding box center [381, 275] width 18 height 17
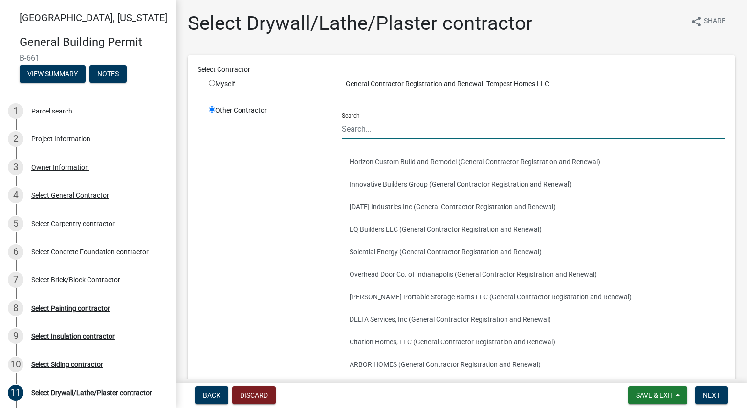
click at [391, 132] on input "Search" at bounding box center [534, 129] width 384 height 20
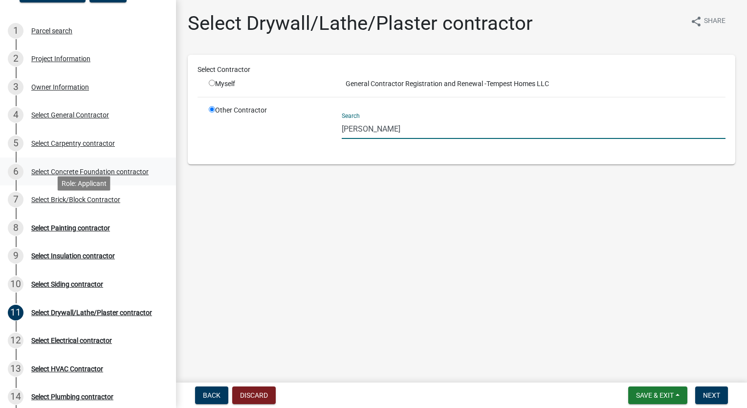
scroll to position [98, 0]
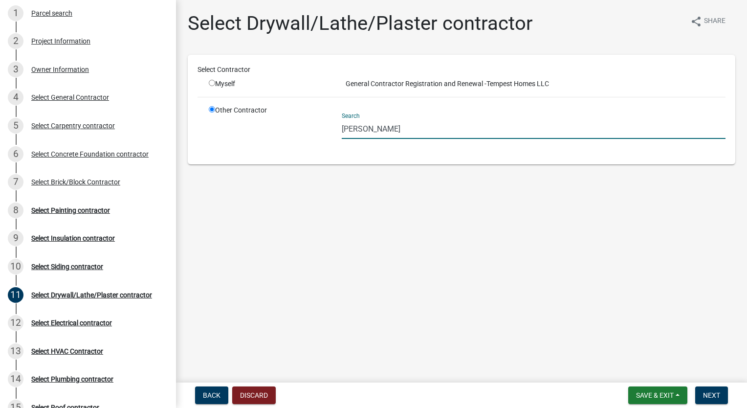
drag, startPoint x: 387, startPoint y: 122, endPoint x: 235, endPoint y: 125, distance: 152.6
click at [235, 125] on div "Other Contractor Search [PERSON_NAME]" at bounding box center [466, 129] width 531 height 49
click at [77, 210] on div "Select Painting contractor" at bounding box center [70, 210] width 79 height 7
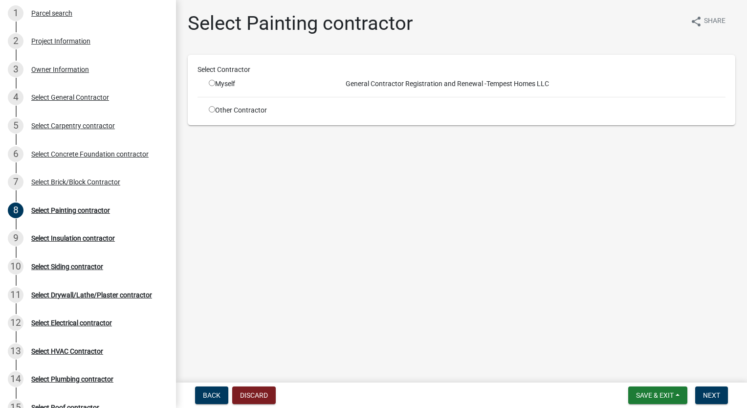
click at [211, 109] on input "radio" at bounding box center [212, 109] width 6 height 6
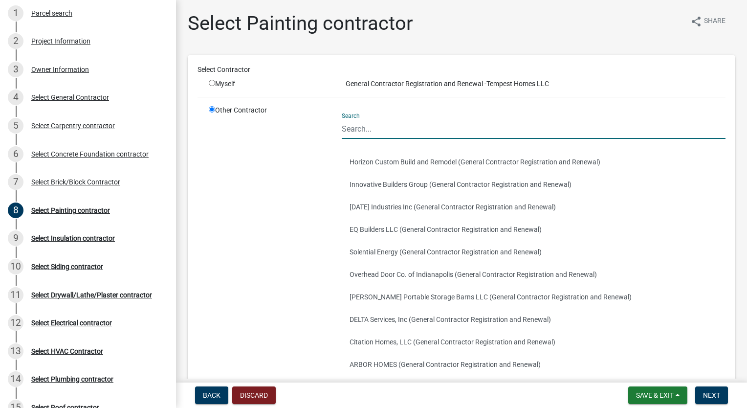
click at [392, 130] on input "Search" at bounding box center [534, 129] width 384 height 20
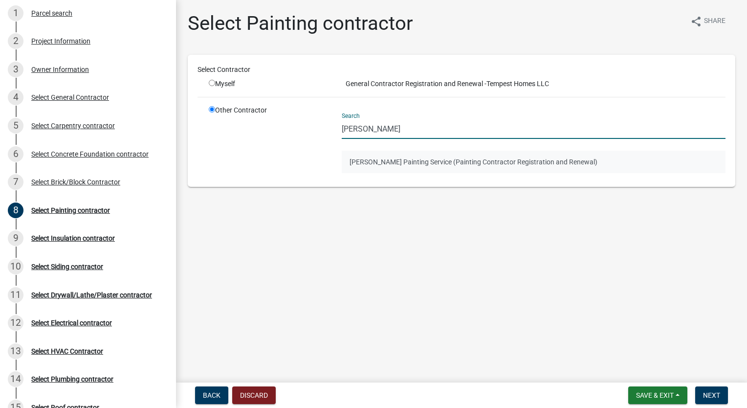
click at [401, 163] on button "[PERSON_NAME] Painting Service (Painting Contractor Registration and Renewal)" at bounding box center [534, 162] width 384 height 22
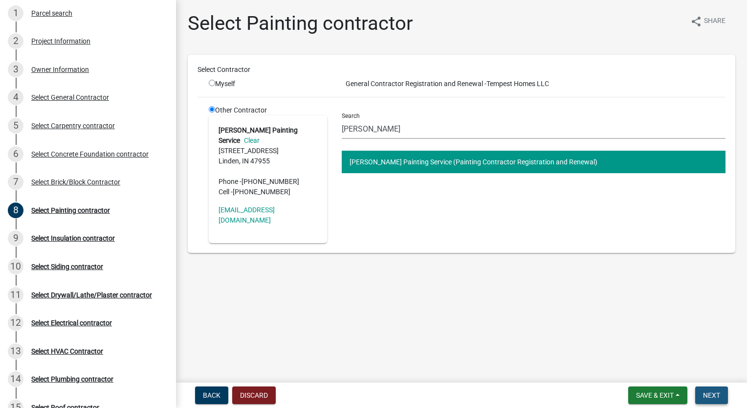
click at [707, 396] on span "Next" at bounding box center [711, 395] width 17 height 8
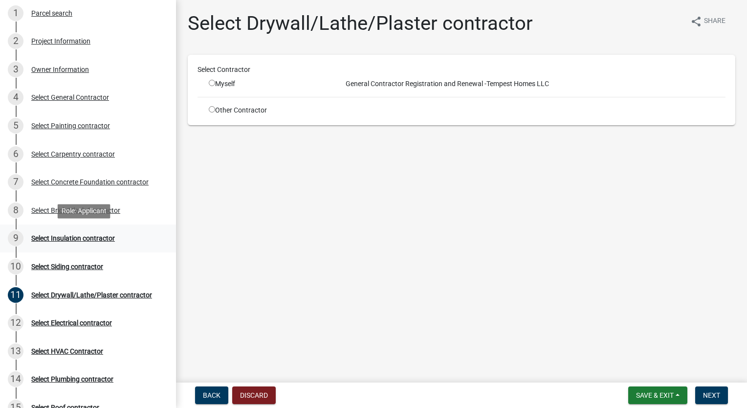
click at [80, 239] on div "Select Insulation contractor" at bounding box center [73, 238] width 84 height 7
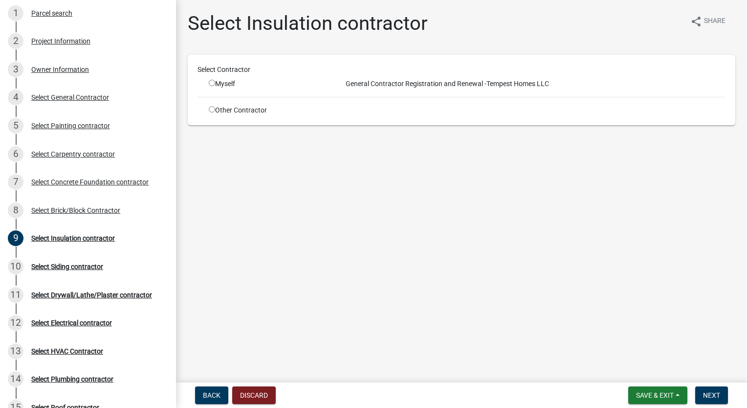
click at [214, 110] on div "Other Contractor" at bounding box center [267, 110] width 133 height 10
click at [214, 110] on input "radio" at bounding box center [212, 109] width 6 height 6
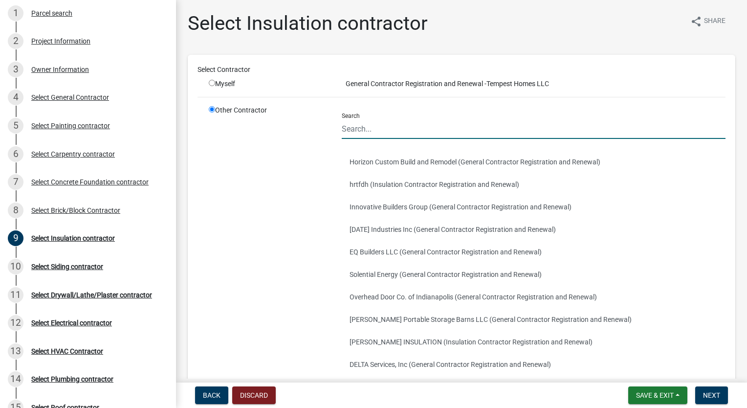
click at [383, 127] on input "Search" at bounding box center [534, 129] width 384 height 20
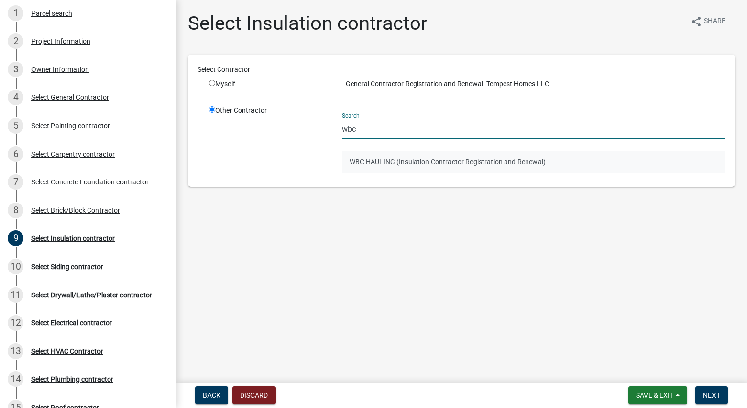
click at [428, 163] on button "WBC HAULING (Insulation Contractor Registration and Renewal)" at bounding box center [534, 162] width 384 height 22
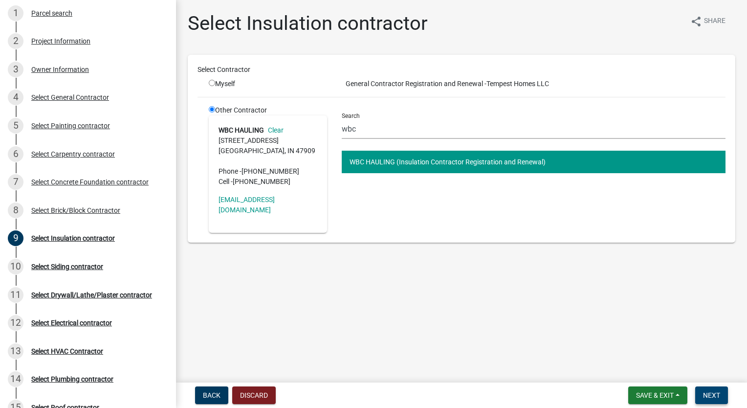
click at [721, 393] on button "Next" at bounding box center [711, 395] width 33 height 18
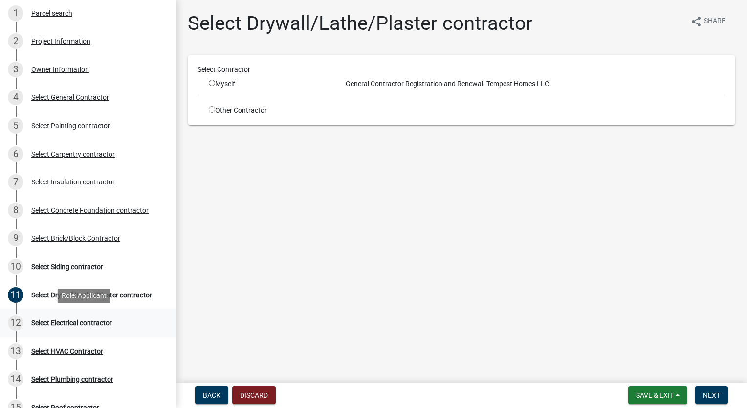
click at [73, 320] on div "Select Electrical contractor" at bounding box center [71, 322] width 81 height 7
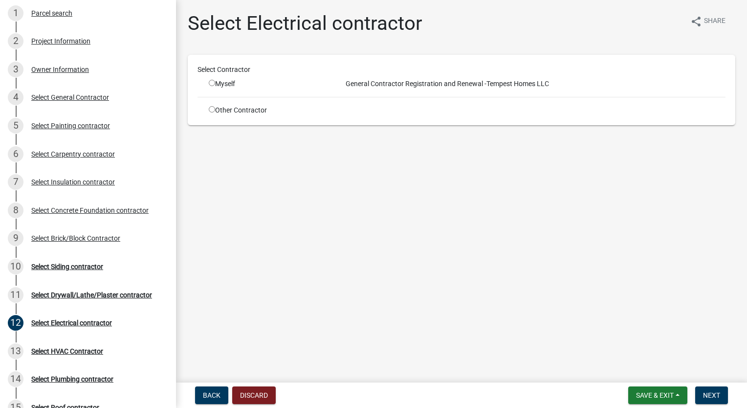
click at [210, 110] on input "radio" at bounding box center [212, 109] width 6 height 6
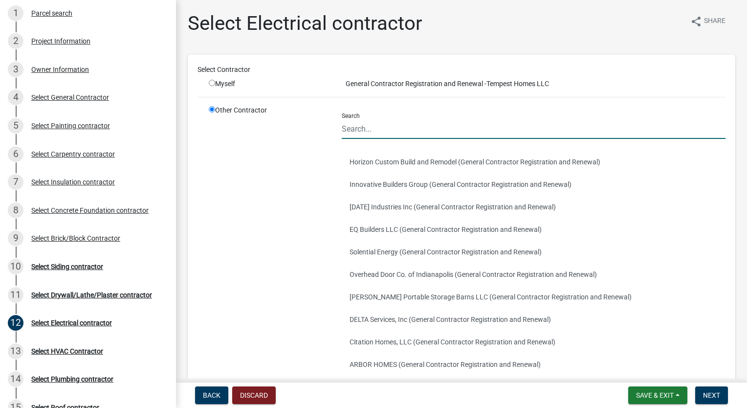
click at [410, 128] on input "Search" at bounding box center [534, 129] width 384 height 20
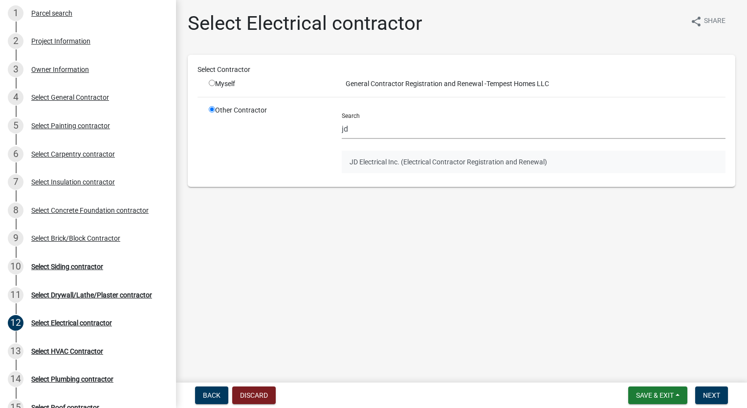
click at [383, 156] on button "JD Electrical Inc. (Electrical Contractor Registration and Renewal)" at bounding box center [534, 162] width 384 height 22
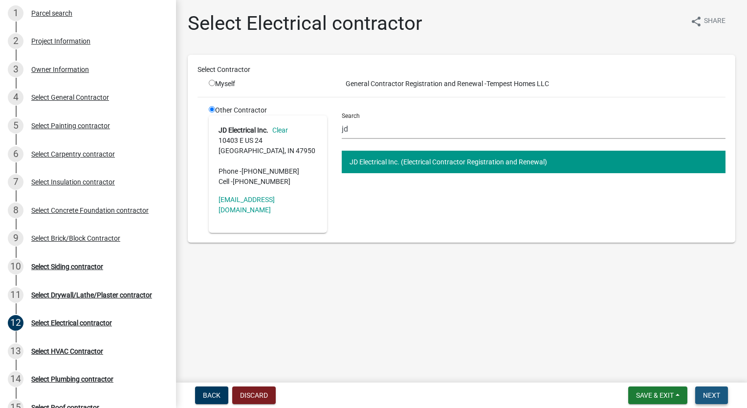
click at [716, 395] on span "Next" at bounding box center [711, 395] width 17 height 8
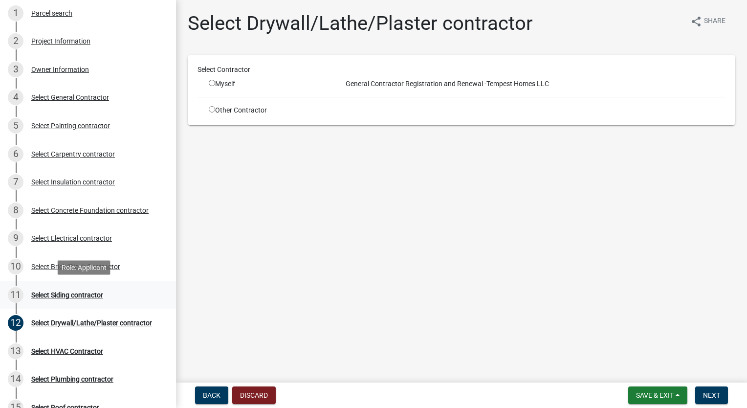
click at [83, 297] on div "Select Siding contractor" at bounding box center [67, 294] width 72 height 7
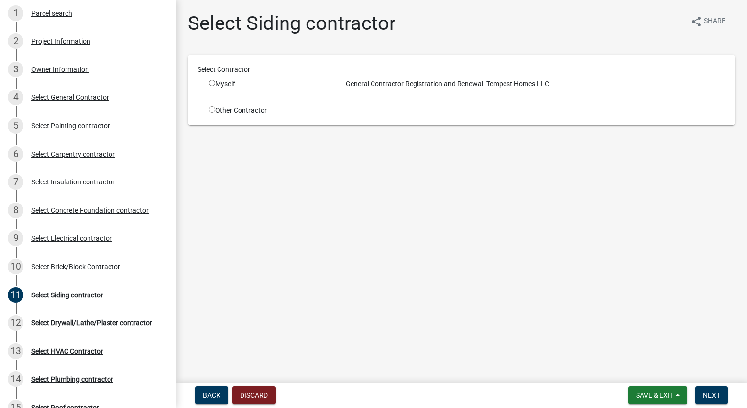
click at [209, 112] on input "radio" at bounding box center [212, 109] width 6 height 6
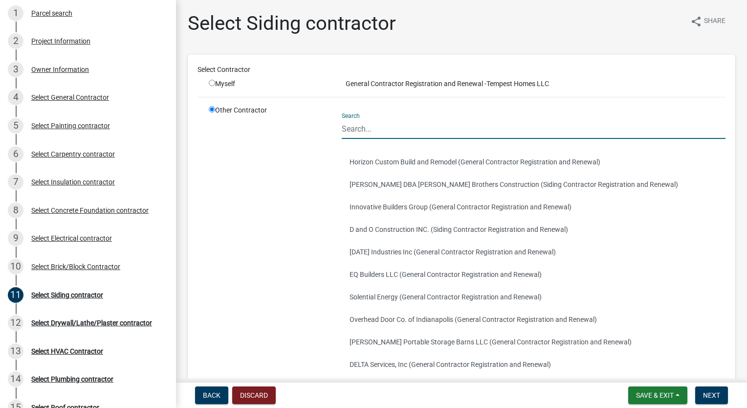
click at [411, 130] on input "Search" at bounding box center [534, 129] width 384 height 20
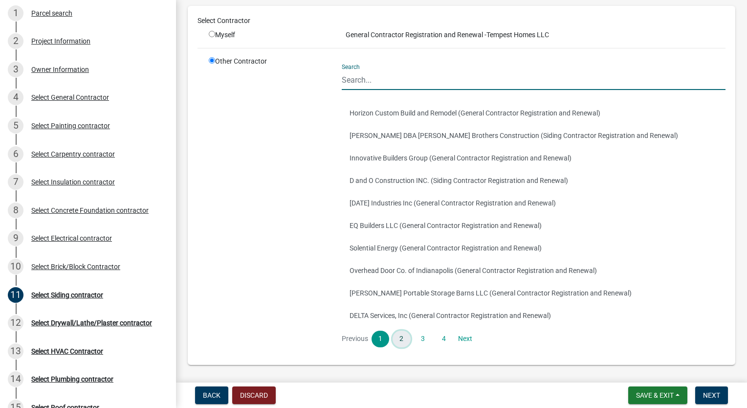
click at [393, 335] on link "2" at bounding box center [402, 338] width 18 height 17
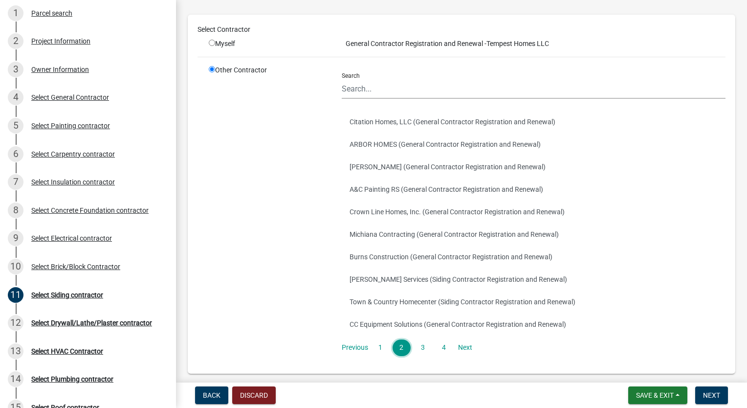
scroll to position [80, 0]
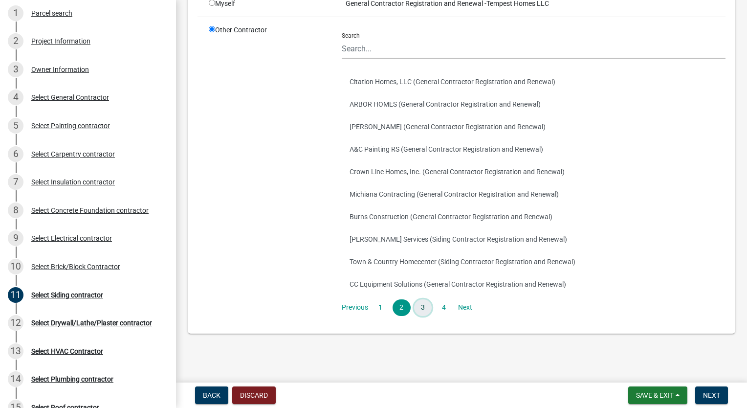
click at [420, 310] on link "3" at bounding box center [423, 307] width 18 height 17
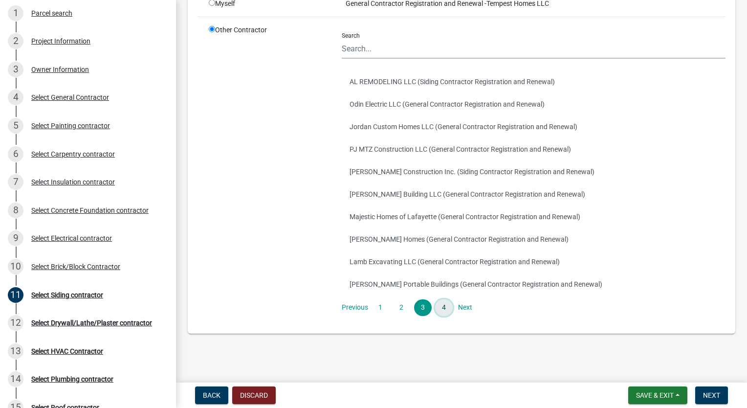
click at [442, 309] on link "4" at bounding box center [444, 307] width 18 height 17
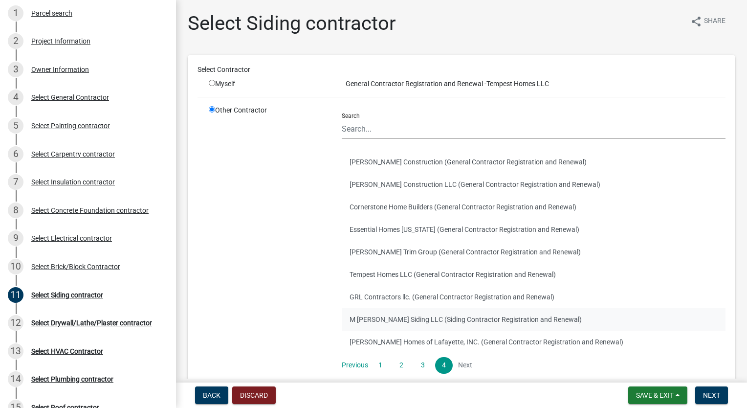
click at [430, 318] on button "M [PERSON_NAME] Siding LLC (Siding Contractor Registration and Renewal)" at bounding box center [534, 319] width 384 height 22
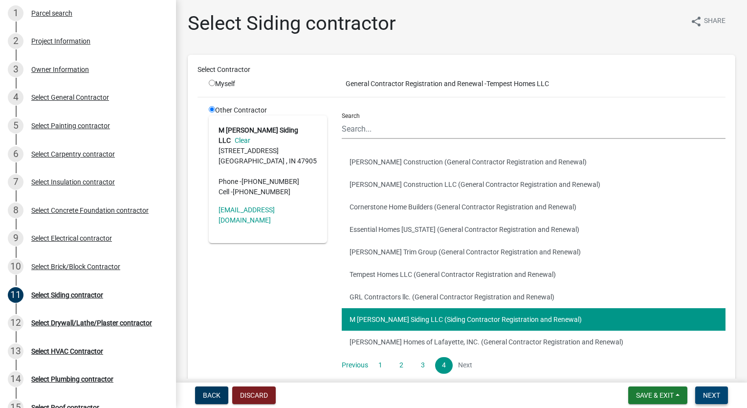
click at [708, 393] on span "Next" at bounding box center [711, 395] width 17 height 8
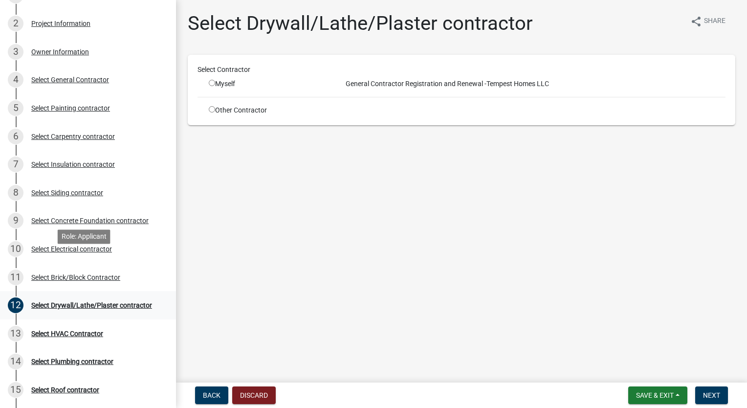
scroll to position [147, 0]
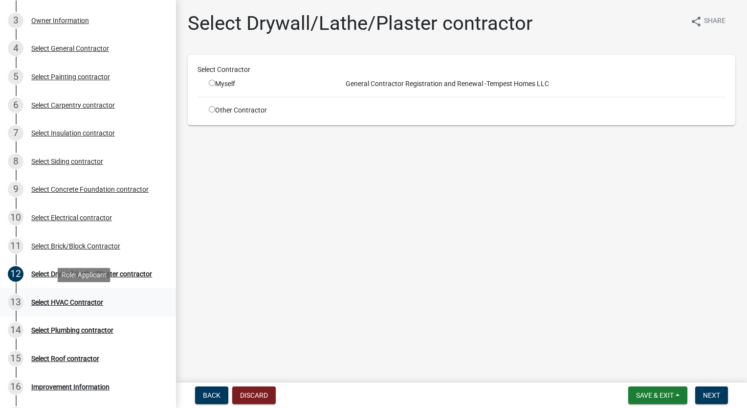
click at [83, 301] on div "Select HVAC Contractor" at bounding box center [67, 302] width 72 height 7
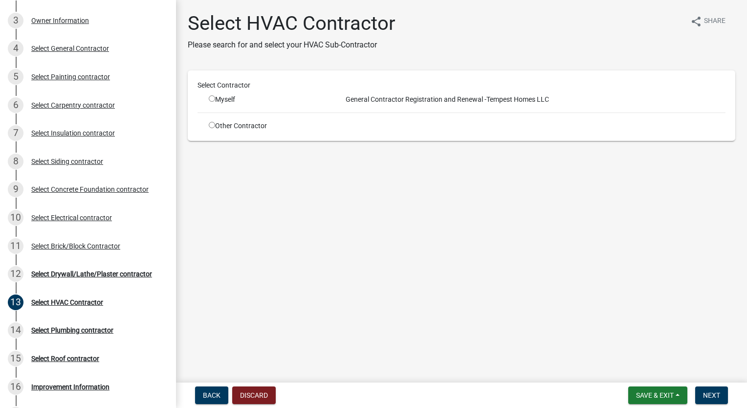
click at [211, 124] on input "radio" at bounding box center [212, 125] width 6 height 6
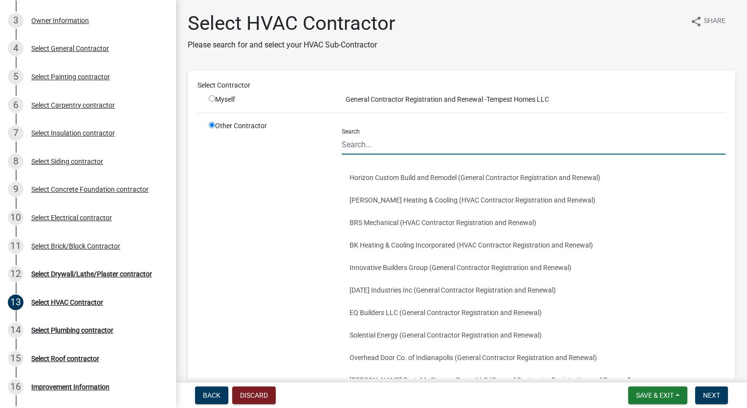
click at [435, 145] on input "Search" at bounding box center [534, 144] width 384 height 20
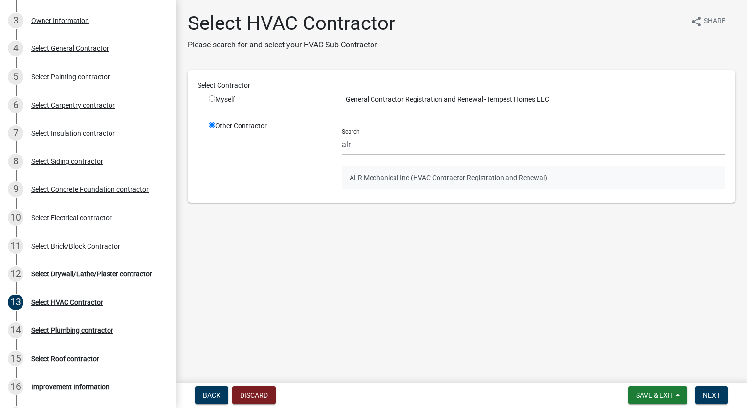
click at [407, 175] on button "ALR Mechanical Inc (HVAC Contractor Registration and Renewal)" at bounding box center [534, 177] width 384 height 22
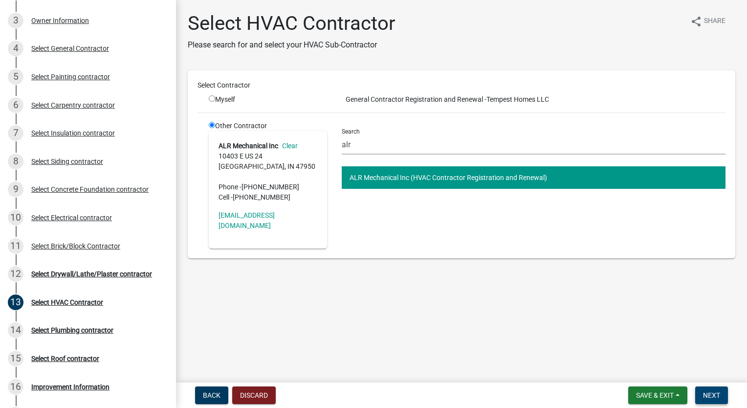
click at [711, 390] on button "Next" at bounding box center [711, 395] width 33 height 18
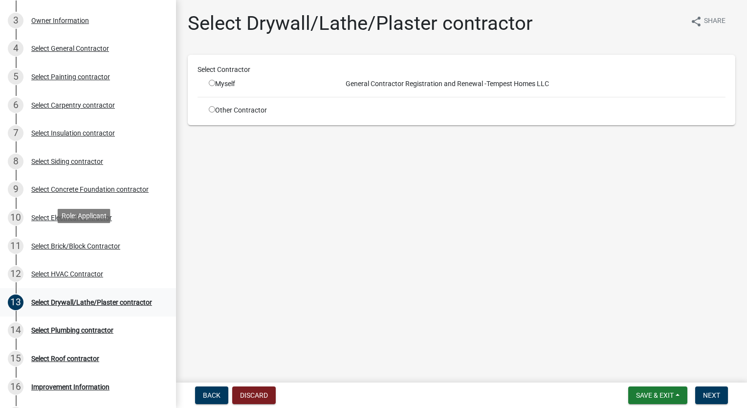
scroll to position [196, 0]
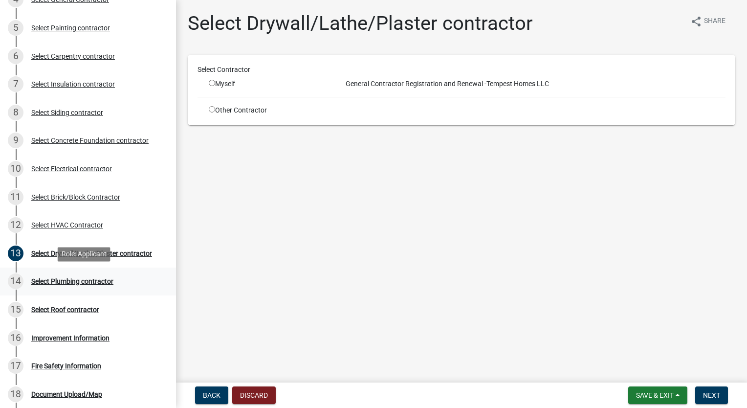
click at [91, 282] on div "Select Plumbing contractor" at bounding box center [72, 281] width 82 height 7
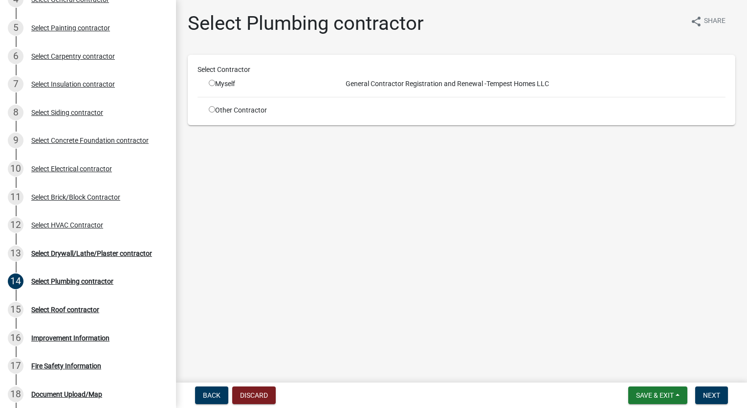
click at [207, 109] on div "Other Contractor" at bounding box center [267, 110] width 133 height 10
click at [211, 107] on input "radio" at bounding box center [212, 109] width 6 height 6
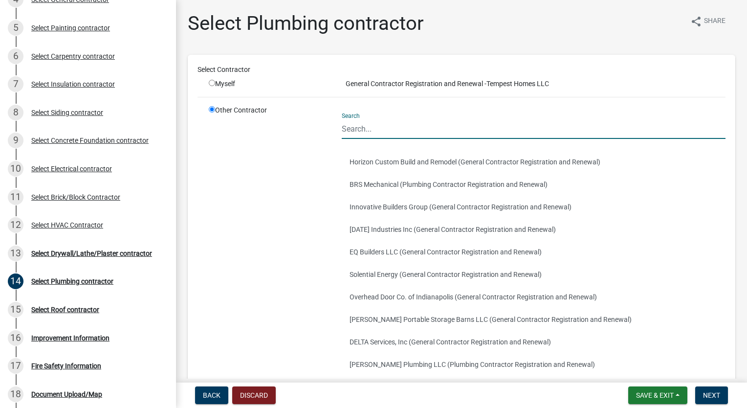
click at [367, 129] on input "Search" at bounding box center [534, 129] width 384 height 20
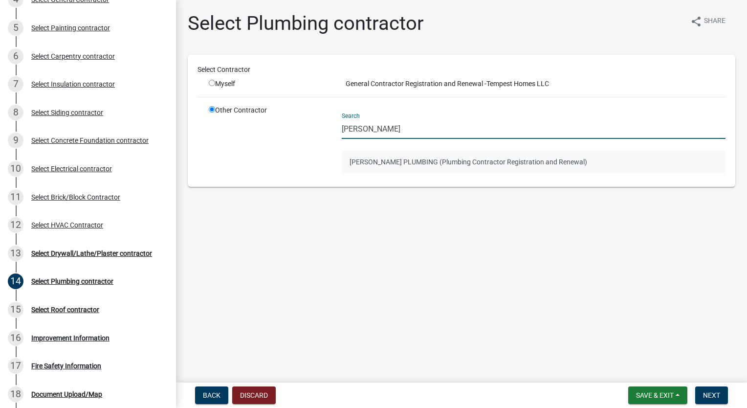
click at [398, 165] on button "[PERSON_NAME] PLUMBING (Plumbing Contractor Registration and Renewal)" at bounding box center [534, 162] width 384 height 22
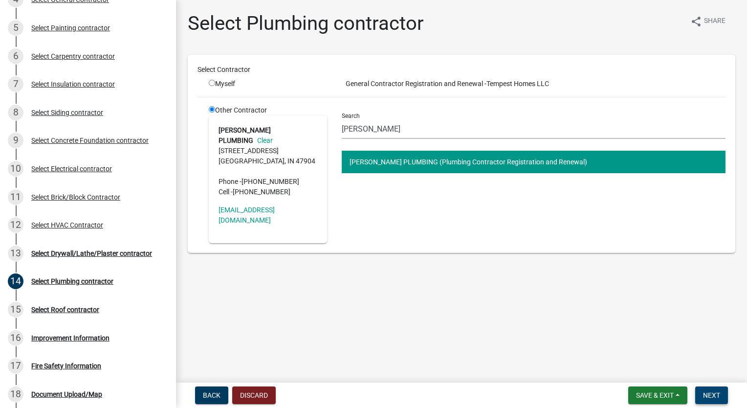
click at [707, 390] on button "Next" at bounding box center [711, 395] width 33 height 18
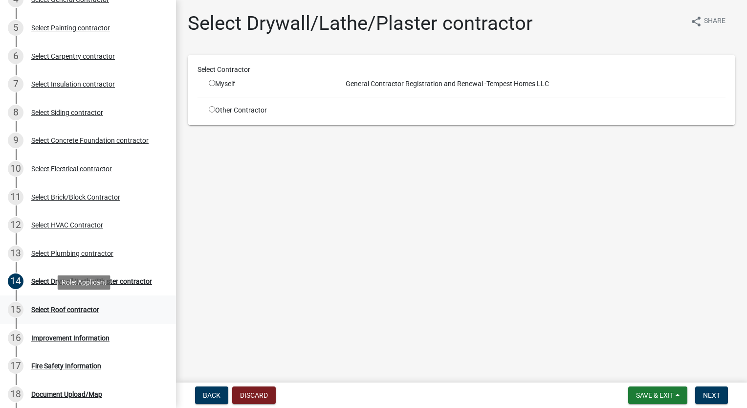
click at [65, 309] on div "Select Roof contractor" at bounding box center [65, 309] width 68 height 7
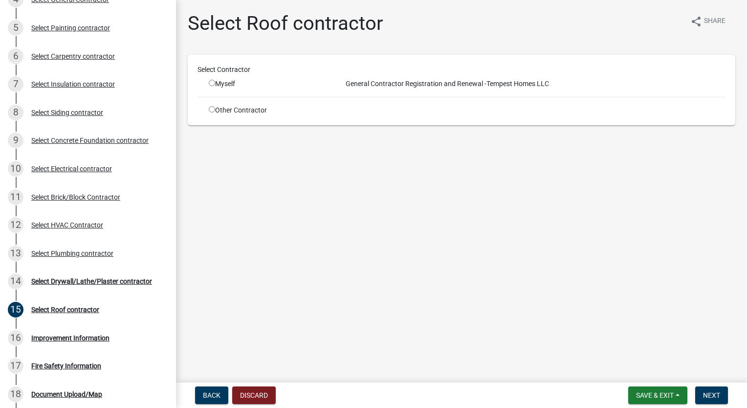
click at [211, 110] on input "radio" at bounding box center [212, 109] width 6 height 6
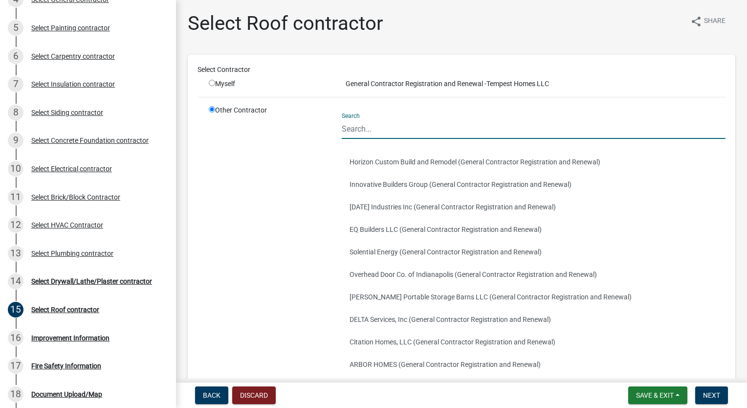
click at [386, 126] on input "Search" at bounding box center [534, 129] width 384 height 20
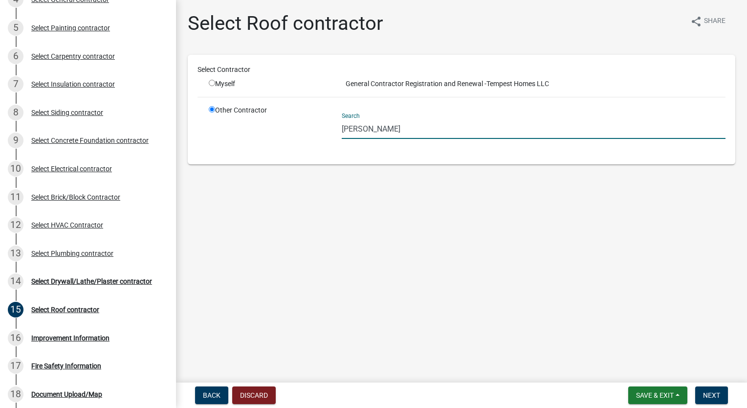
drag, startPoint x: 401, startPoint y: 131, endPoint x: 211, endPoint y: 135, distance: 190.7
click at [211, 135] on div "Other Contractor Search [PERSON_NAME]" at bounding box center [466, 129] width 531 height 49
drag, startPoint x: 368, startPoint y: 127, endPoint x: 252, endPoint y: 131, distance: 115.9
click at [252, 131] on div "Other Contractor Search jak" at bounding box center [466, 129] width 531 height 49
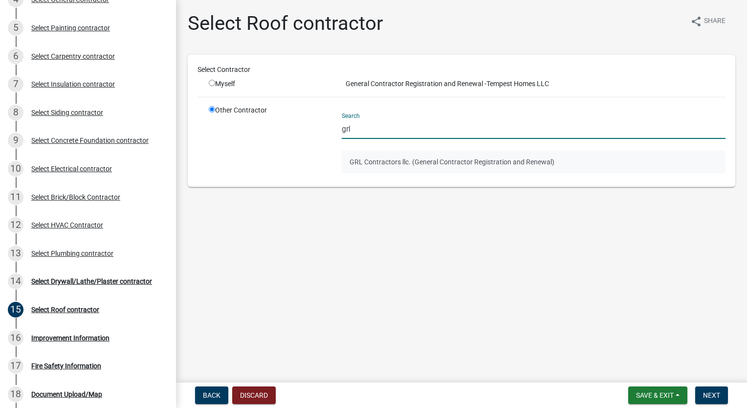
click at [401, 157] on button "GRL Contractors llc. (General Contractor Registration and Renewal)" at bounding box center [534, 162] width 384 height 22
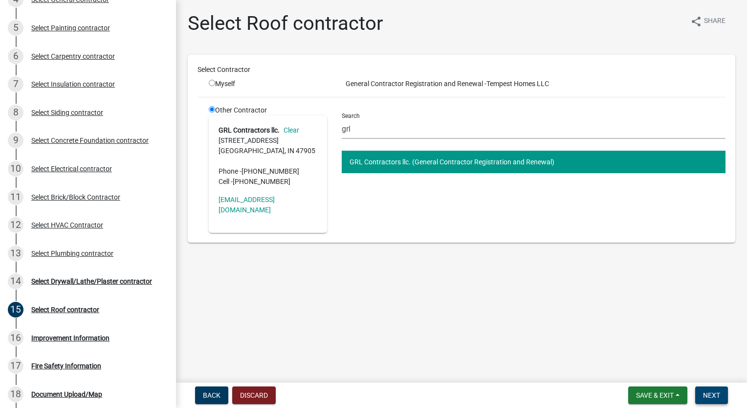
click at [708, 392] on span "Next" at bounding box center [711, 395] width 17 height 8
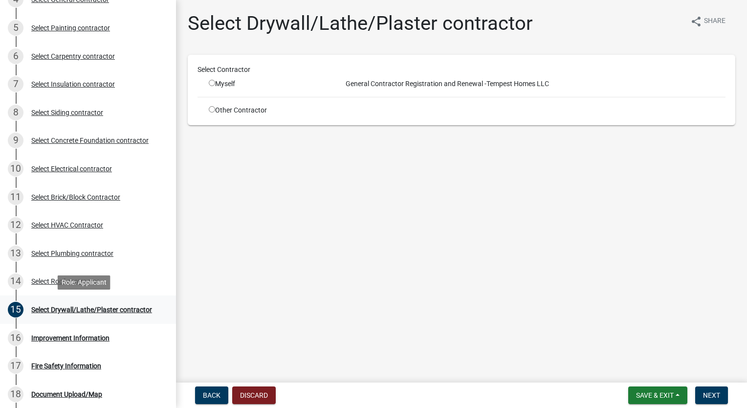
click at [127, 313] on div "Select Drywall/Lathe/Plaster contractor" at bounding box center [91, 309] width 121 height 7
click at [210, 108] on input "radio" at bounding box center [212, 109] width 6 height 6
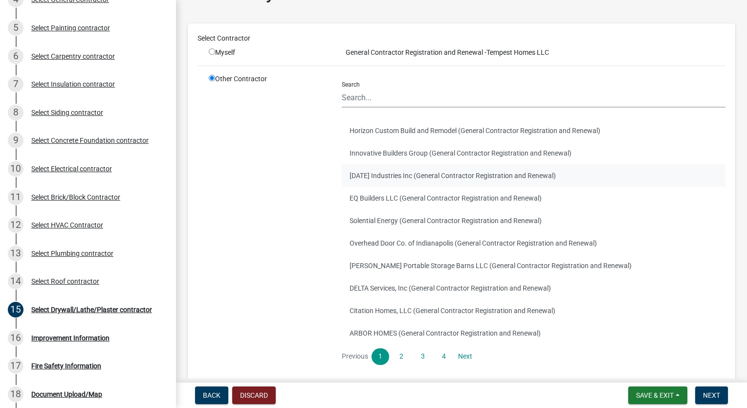
scroll to position [49, 0]
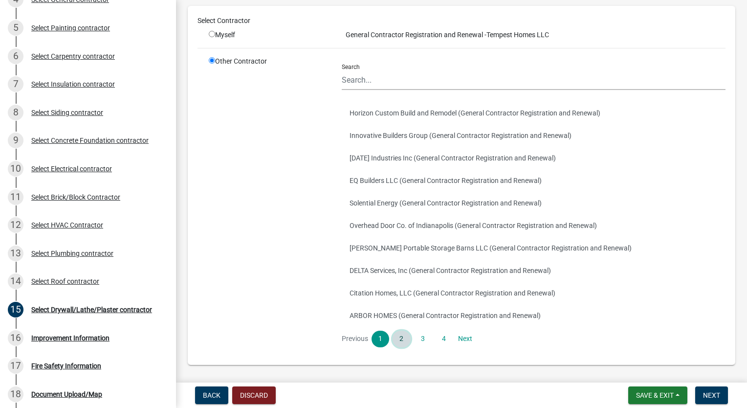
click at [396, 336] on link "2" at bounding box center [402, 338] width 18 height 17
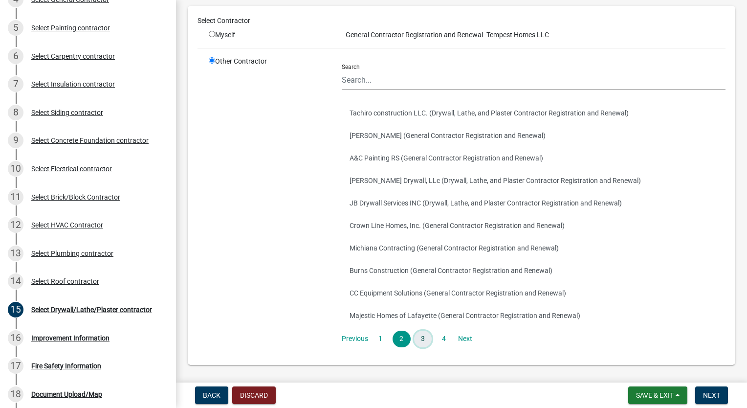
click at [426, 340] on link "3" at bounding box center [423, 338] width 18 height 17
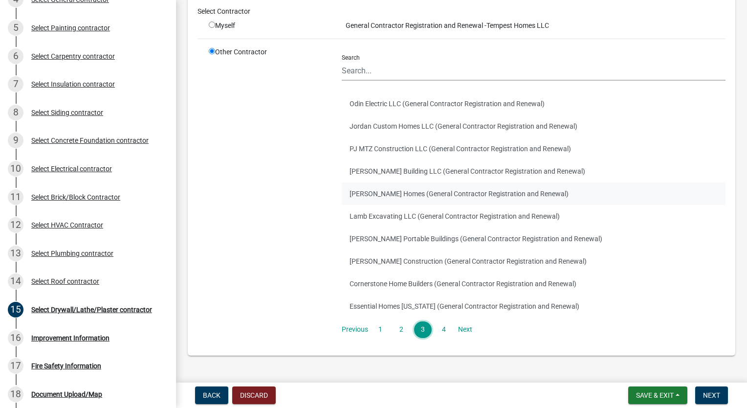
scroll to position [80, 0]
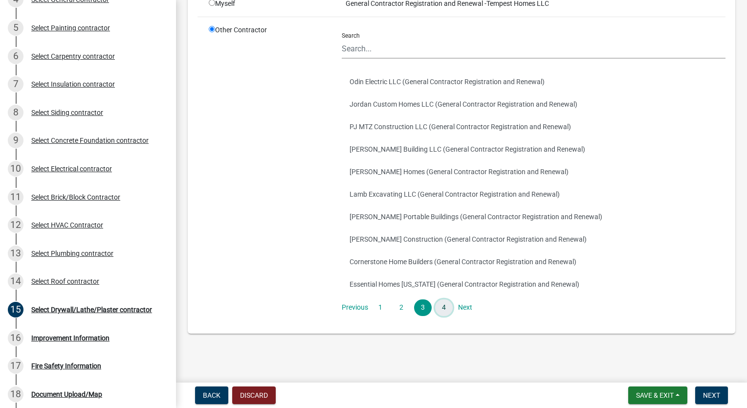
click at [445, 308] on link "4" at bounding box center [444, 307] width 18 height 17
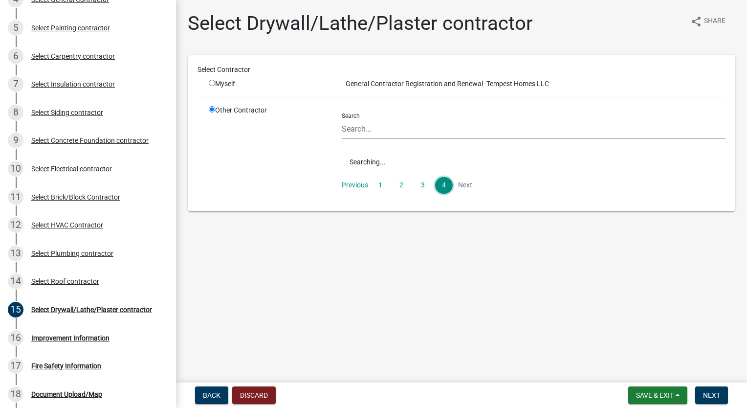
scroll to position [0, 0]
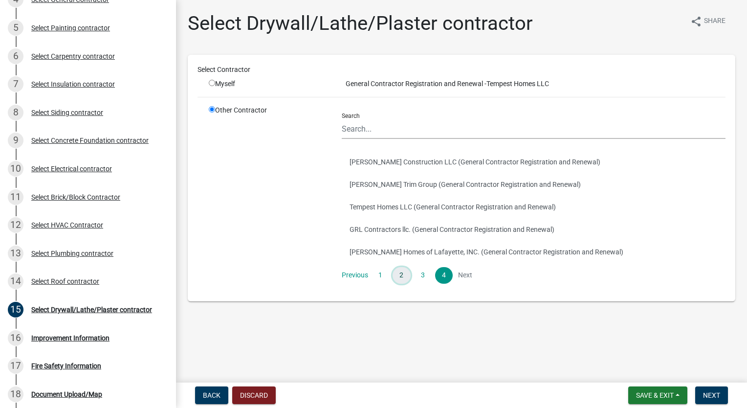
click at [403, 277] on link "2" at bounding box center [402, 275] width 18 height 17
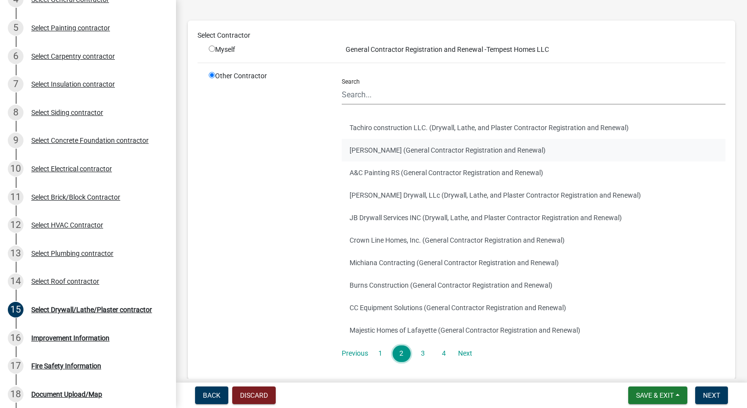
scroll to position [49, 0]
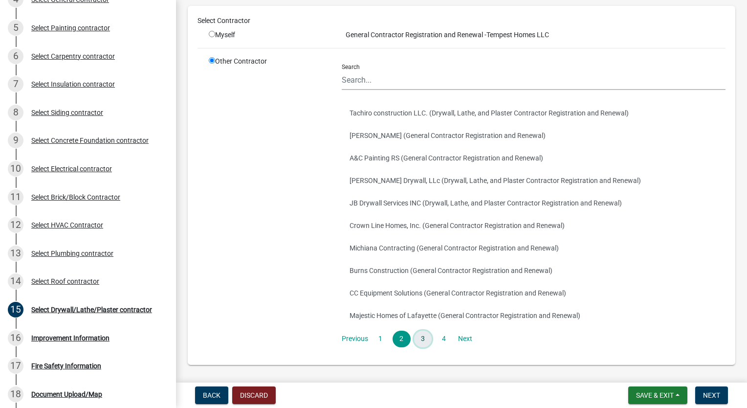
click at [420, 341] on link "3" at bounding box center [423, 338] width 18 height 17
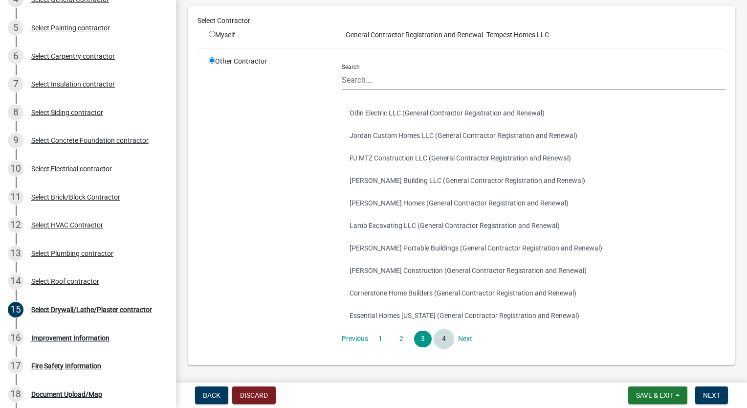
click at [438, 342] on link "4" at bounding box center [444, 338] width 18 height 17
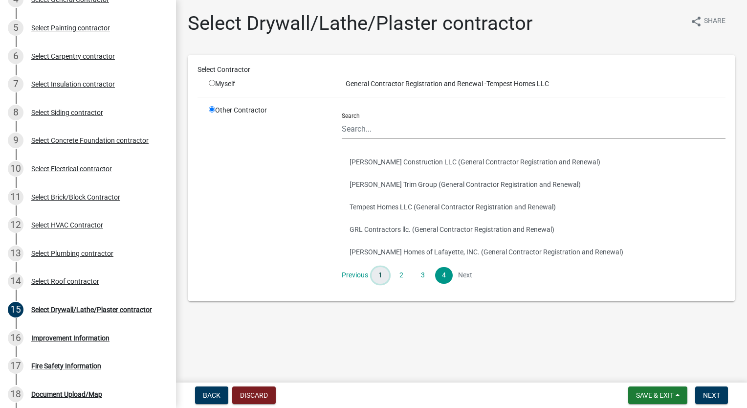
click at [386, 277] on link "1" at bounding box center [381, 275] width 18 height 17
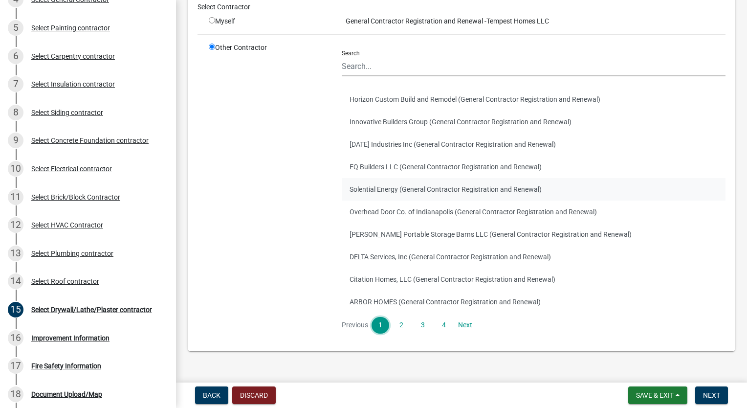
scroll to position [80, 0]
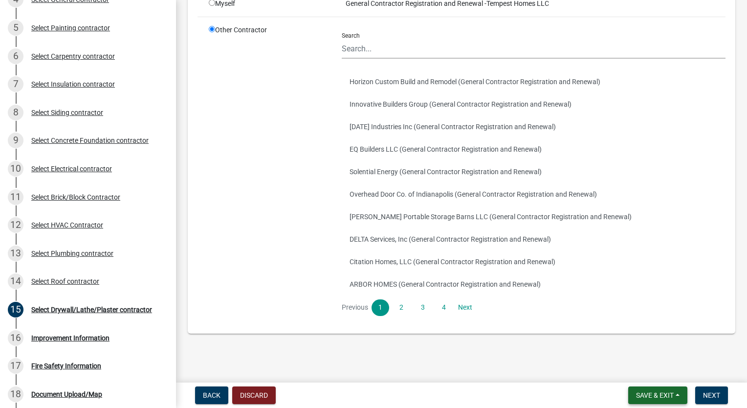
click at [647, 392] on span "Save & Exit" at bounding box center [655, 395] width 38 height 8
click at [649, 369] on button "Save & Exit" at bounding box center [648, 369] width 78 height 23
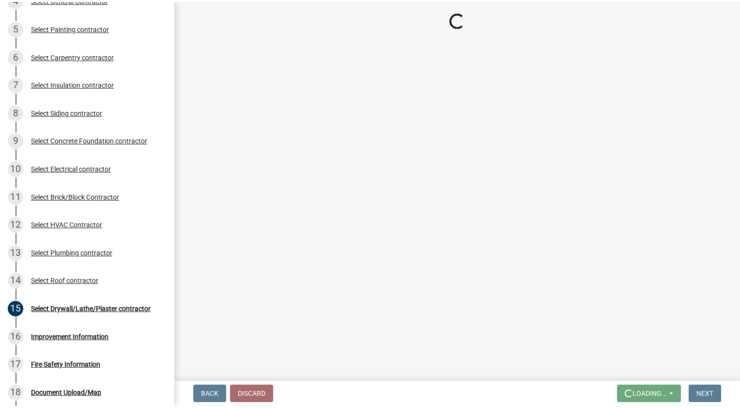
scroll to position [0, 0]
